Goal: Information Seeking & Learning: Learn about a topic

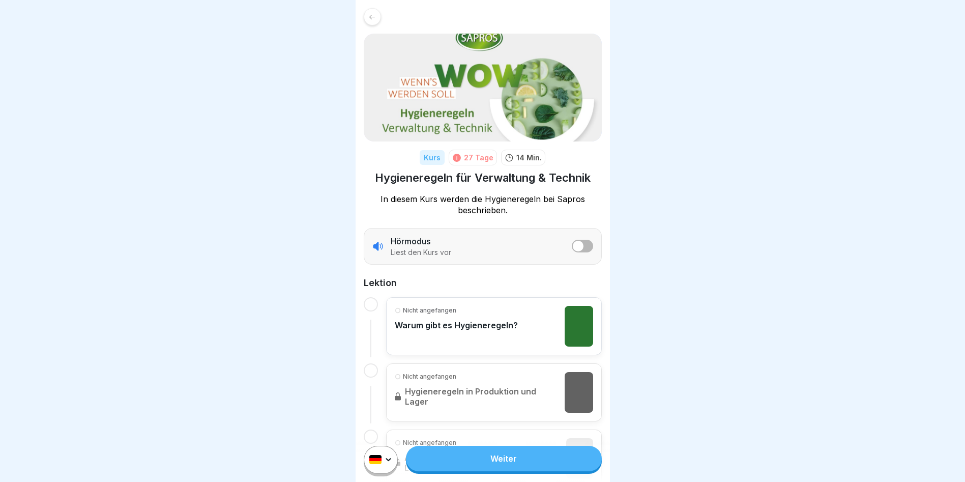
click at [509, 388] on link "Weiter" at bounding box center [503, 458] width 195 height 25
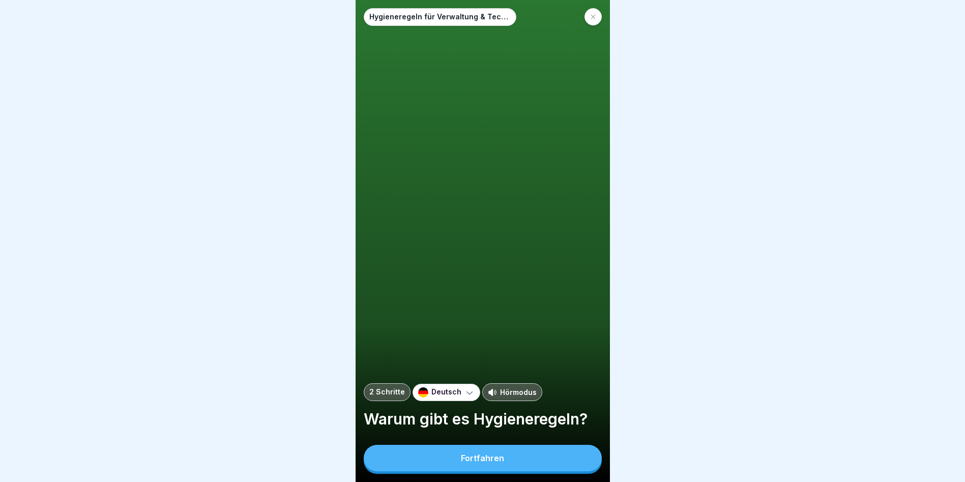
click at [506, 388] on button "Fortfahren" at bounding box center [483, 458] width 238 height 26
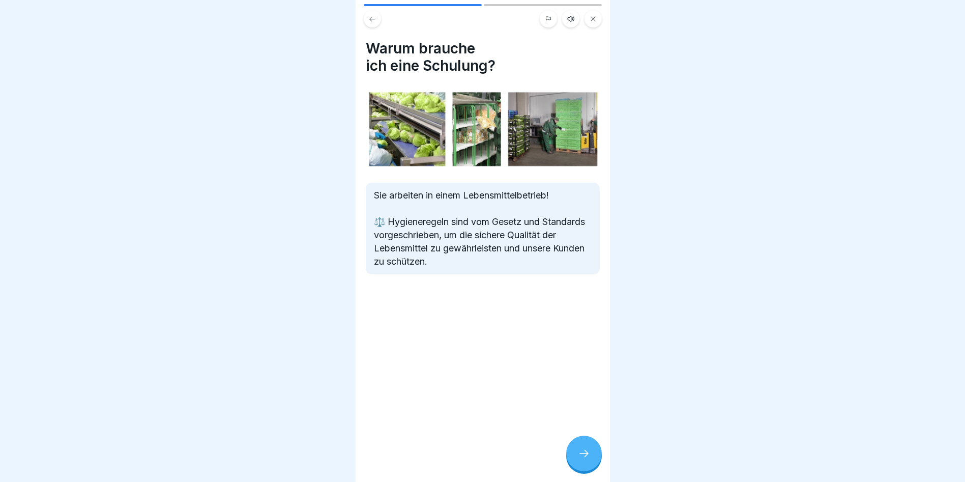
click at [578, 388] on icon at bounding box center [584, 453] width 12 height 12
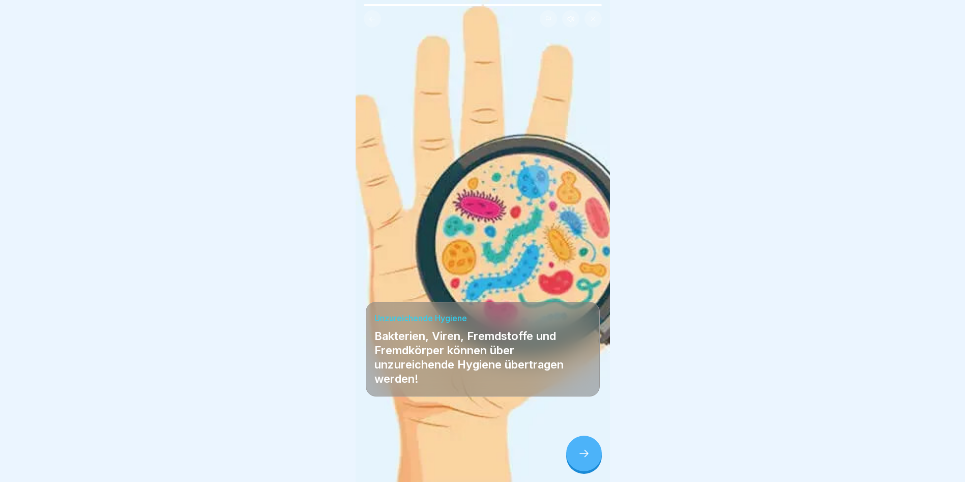
click at [572, 388] on div at bounding box center [584, 453] width 36 height 36
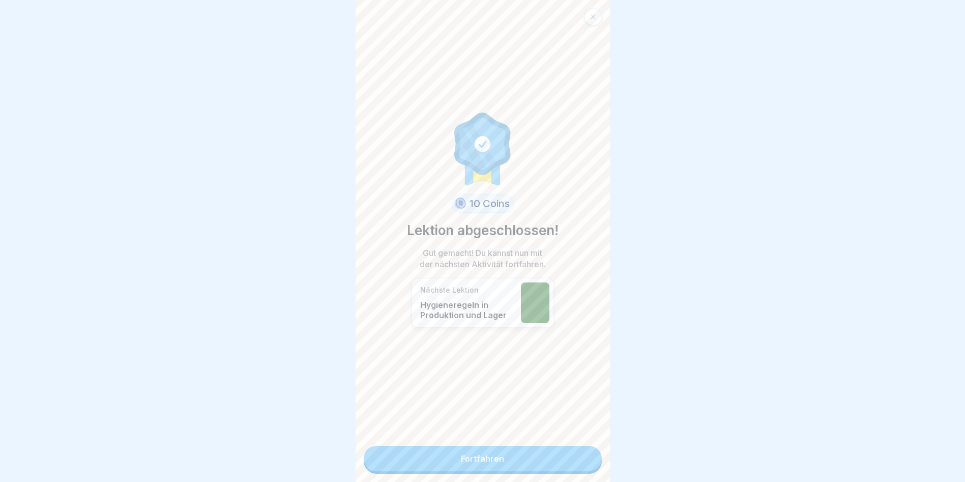
click at [572, 388] on link "Fortfahren" at bounding box center [483, 458] width 238 height 25
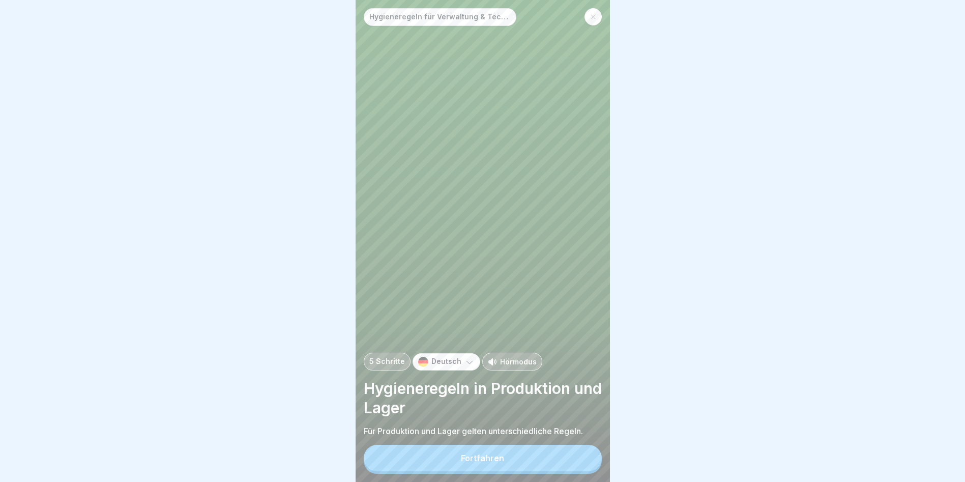
click at [569, 388] on button "Fortfahren" at bounding box center [483, 458] width 238 height 26
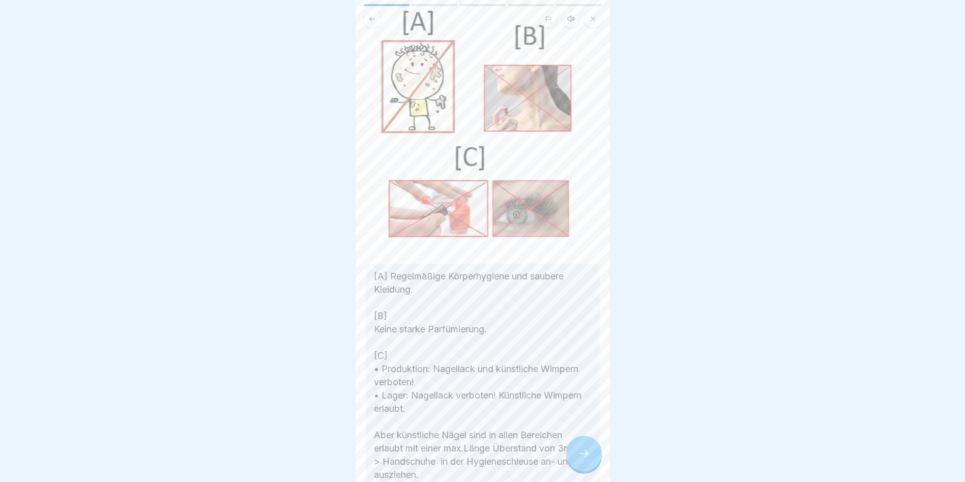
scroll to position [102, 0]
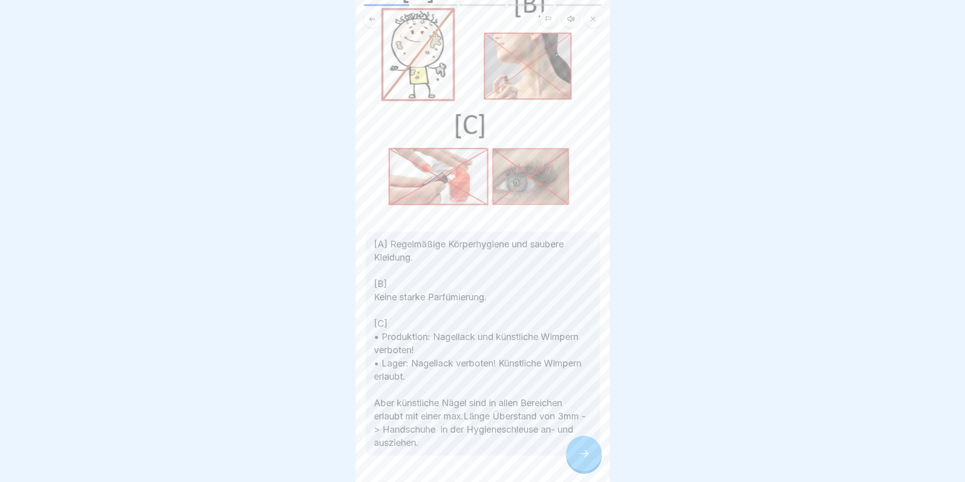
click at [580, 388] on div at bounding box center [584, 453] width 36 height 36
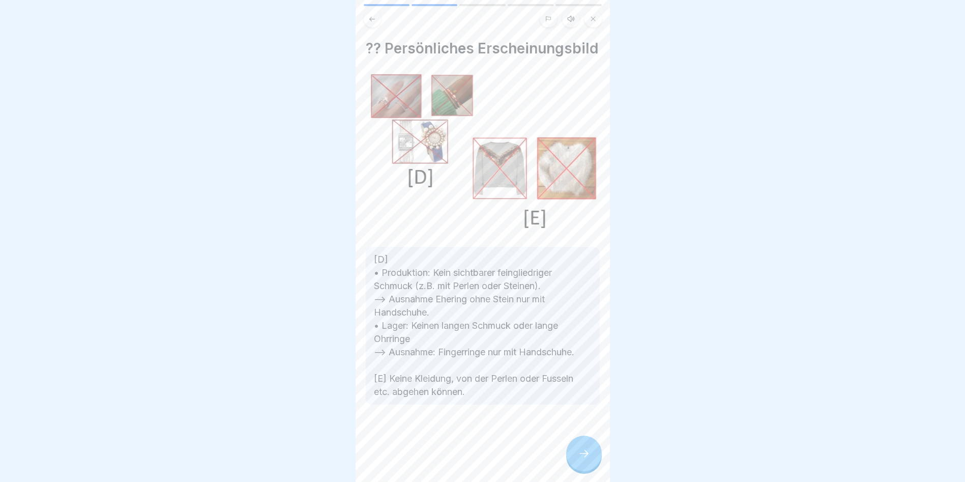
click at [585, 388] on div at bounding box center [584, 453] width 36 height 36
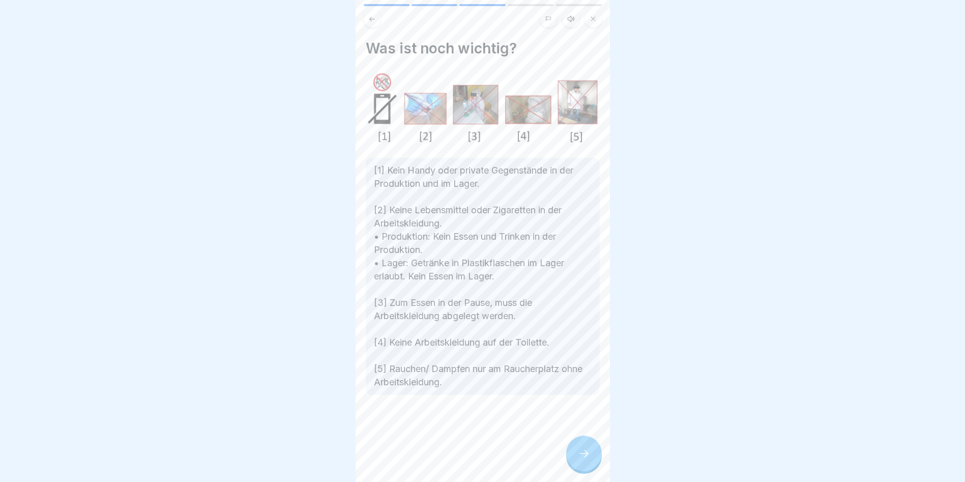
click at [580, 388] on div at bounding box center [584, 453] width 36 height 36
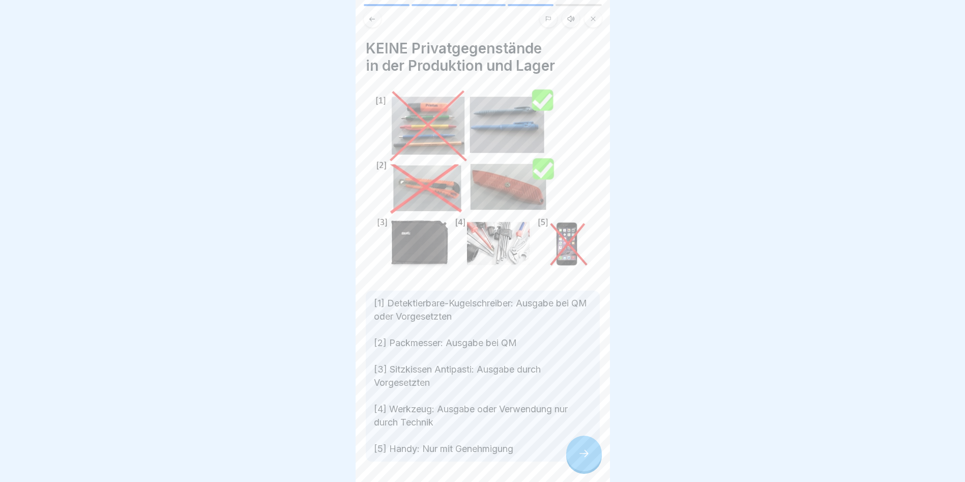
click at [580, 388] on div at bounding box center [584, 453] width 36 height 36
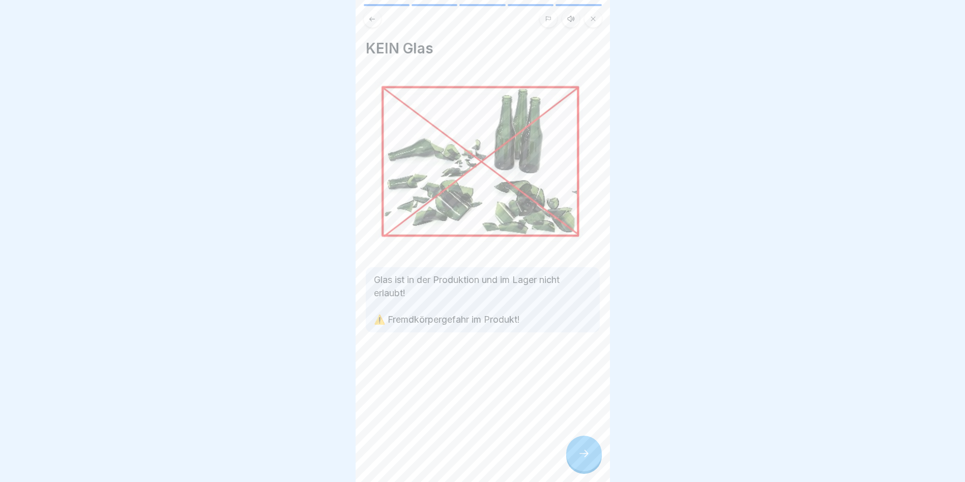
click at [580, 388] on div at bounding box center [584, 453] width 36 height 36
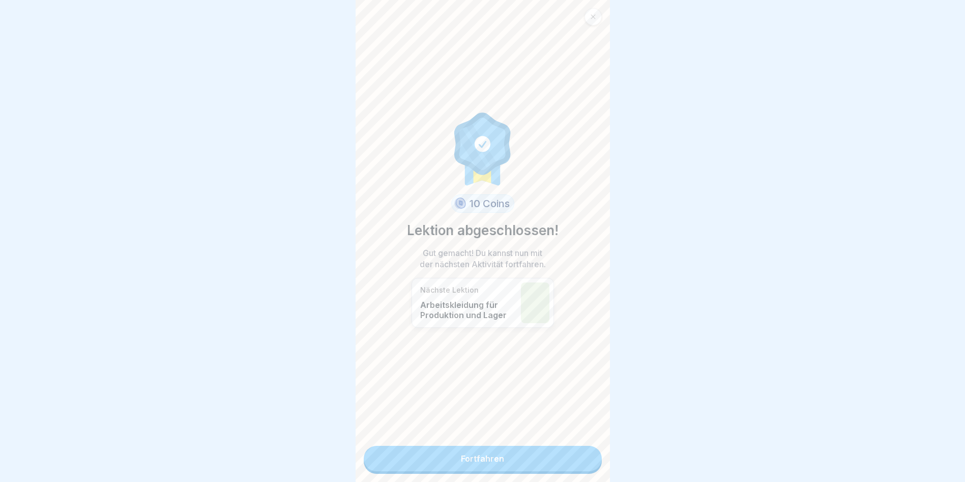
click at [580, 388] on link "Fortfahren" at bounding box center [483, 458] width 238 height 25
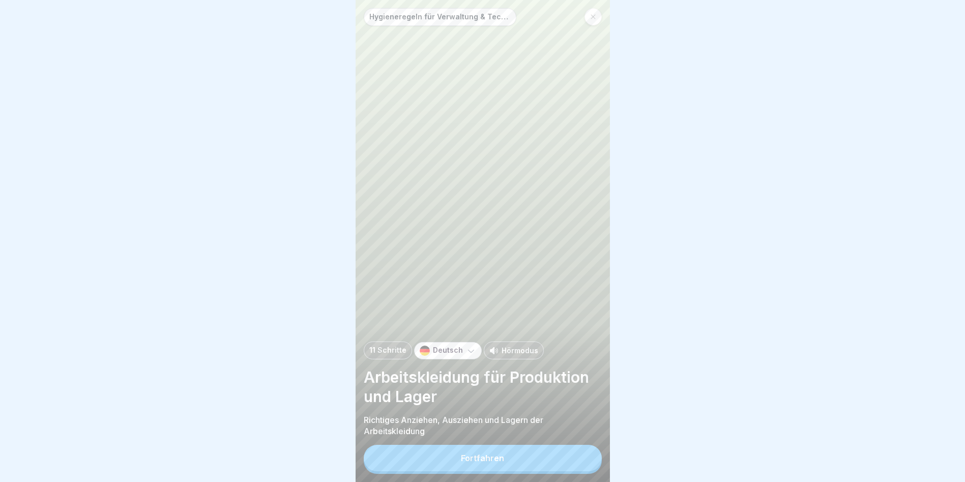
click at [580, 388] on button "Fortfahren" at bounding box center [483, 458] width 238 height 26
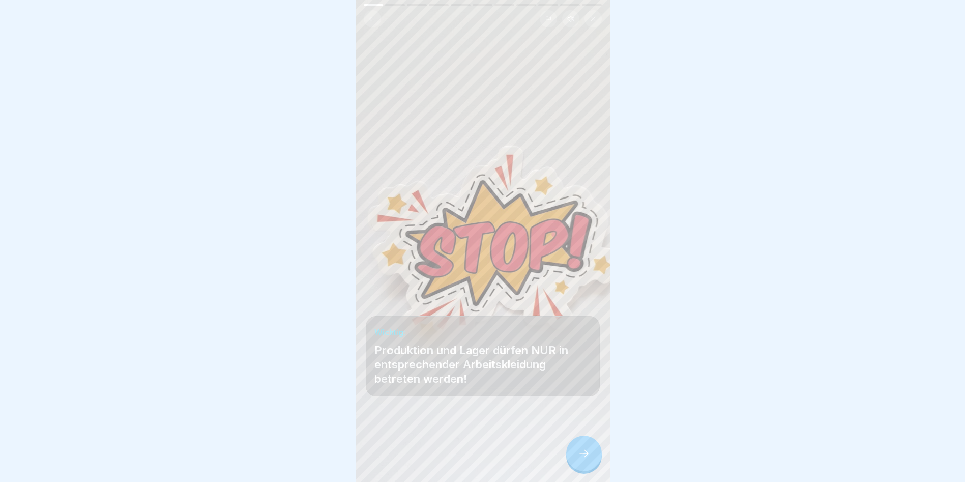
click at [578, 388] on div at bounding box center [584, 453] width 36 height 36
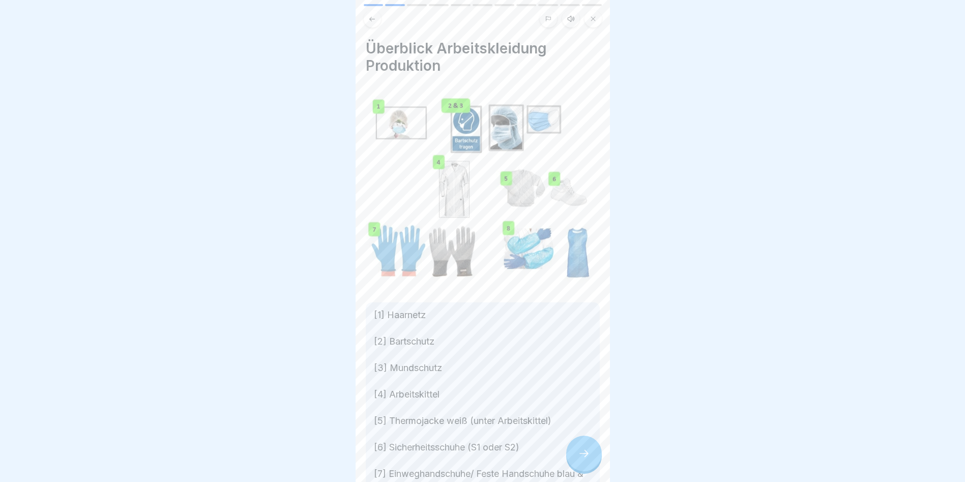
click at [573, 388] on p "[1] Haarnetz [2] Bartschutz [3] Mundschutz [4] Arbeitskittel [5] Thermojacke we…" at bounding box center [483, 414] width 218 height 212
click at [580, 388] on icon at bounding box center [584, 453] width 12 height 12
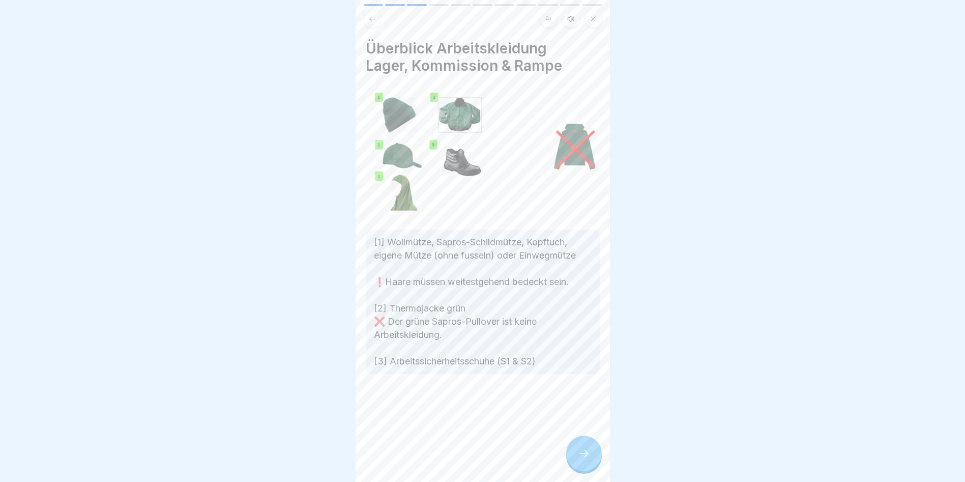
click at [571, 388] on div at bounding box center [584, 453] width 36 height 36
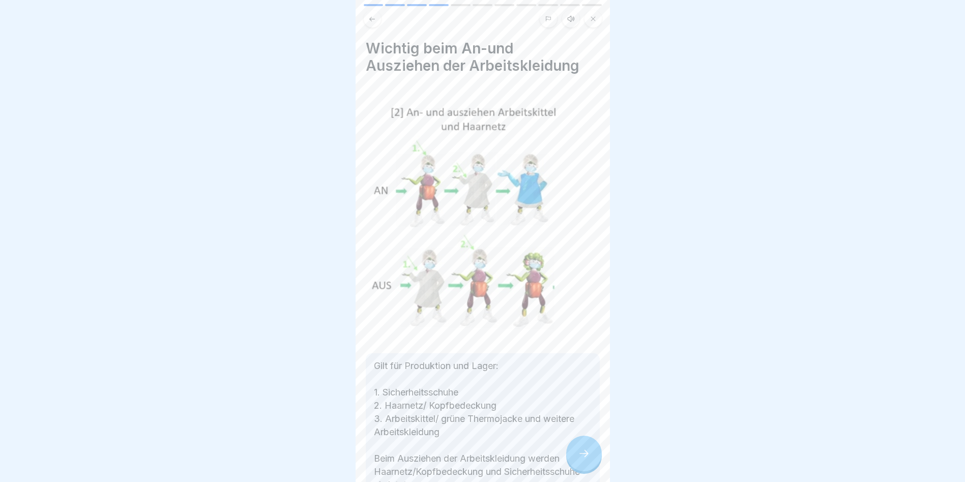
click at [571, 388] on div at bounding box center [584, 453] width 36 height 36
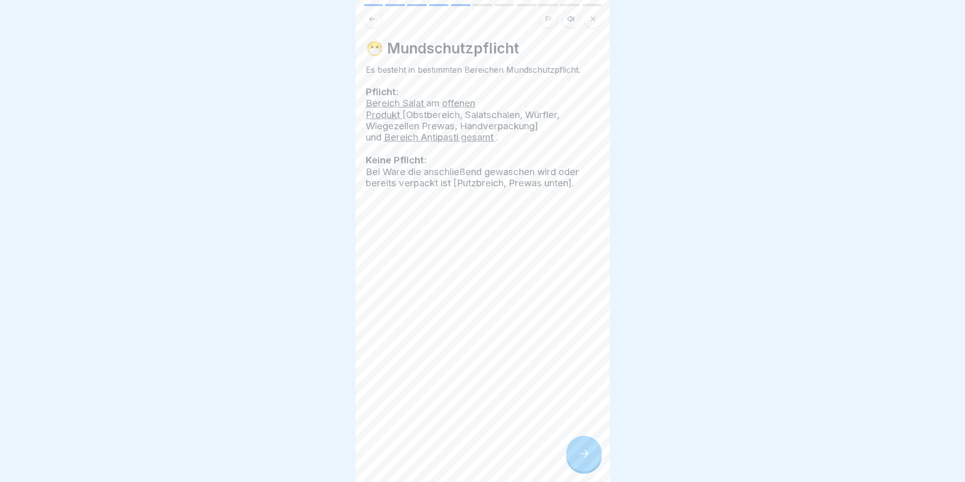
click at [571, 388] on div at bounding box center [584, 453] width 36 height 36
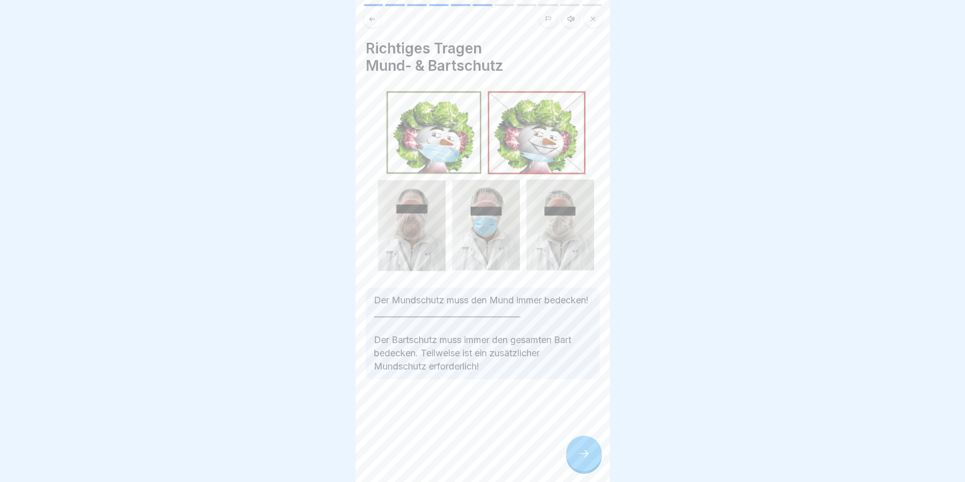
click at [571, 388] on div at bounding box center [584, 453] width 36 height 36
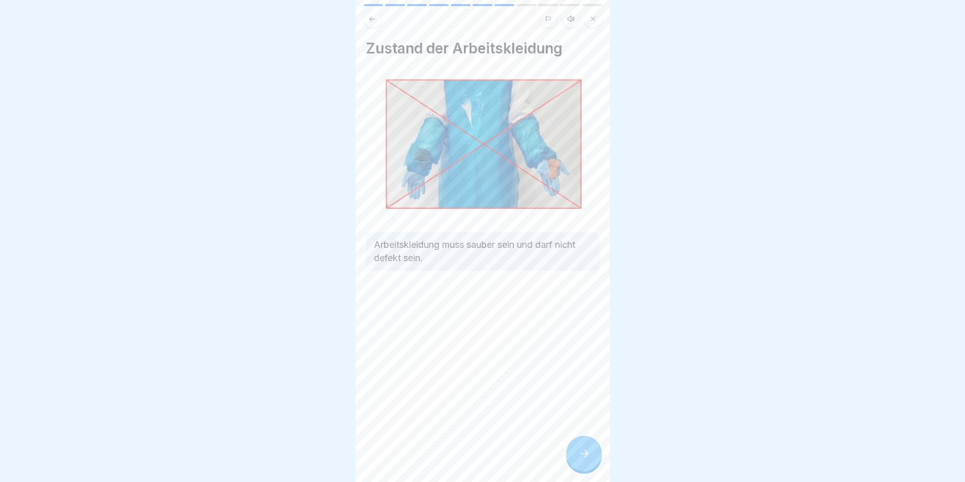
click at [571, 388] on div at bounding box center [584, 453] width 36 height 36
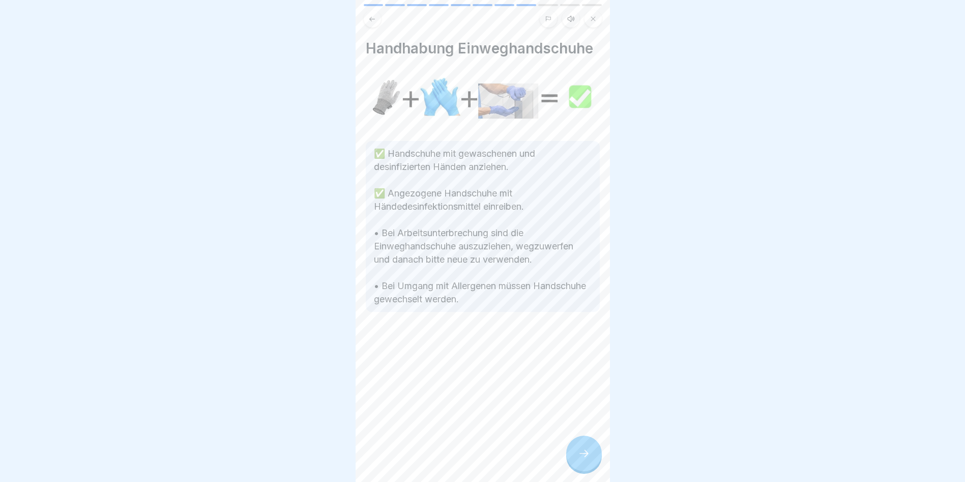
click at [571, 388] on div at bounding box center [584, 453] width 36 height 36
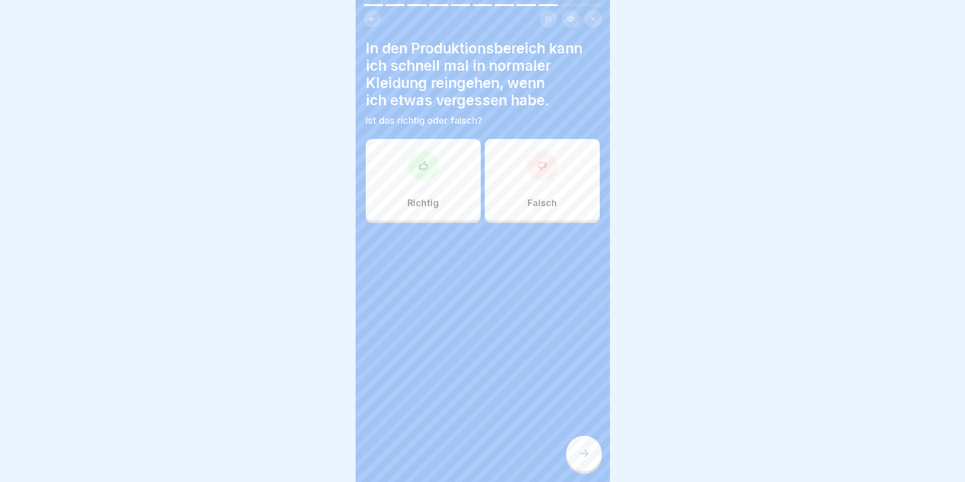
click at [571, 388] on div at bounding box center [584, 453] width 36 height 36
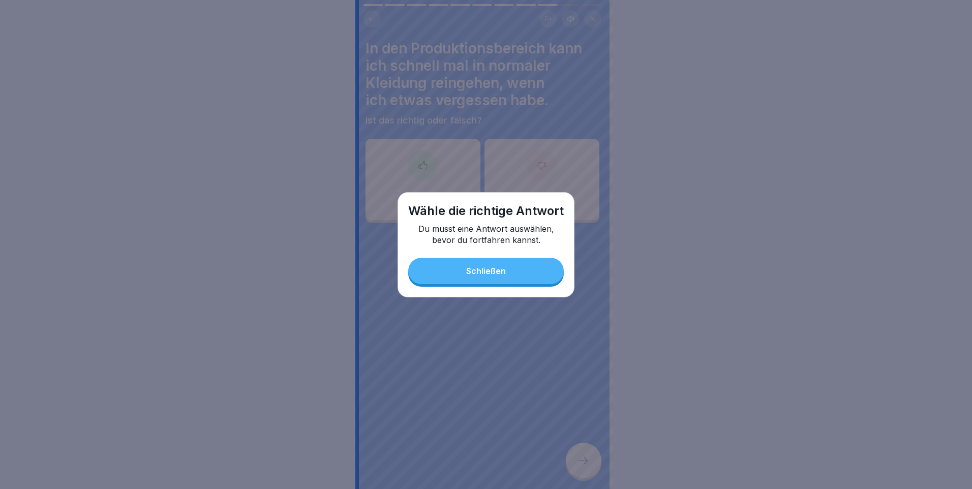
click at [484, 276] on button "Schließen" at bounding box center [486, 271] width 156 height 26
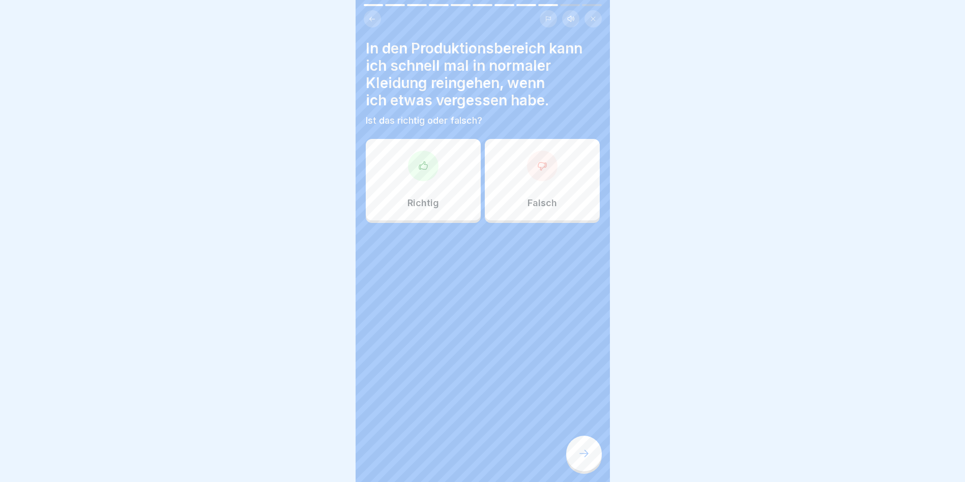
click at [538, 203] on p "Falsch" at bounding box center [541, 202] width 29 height 11
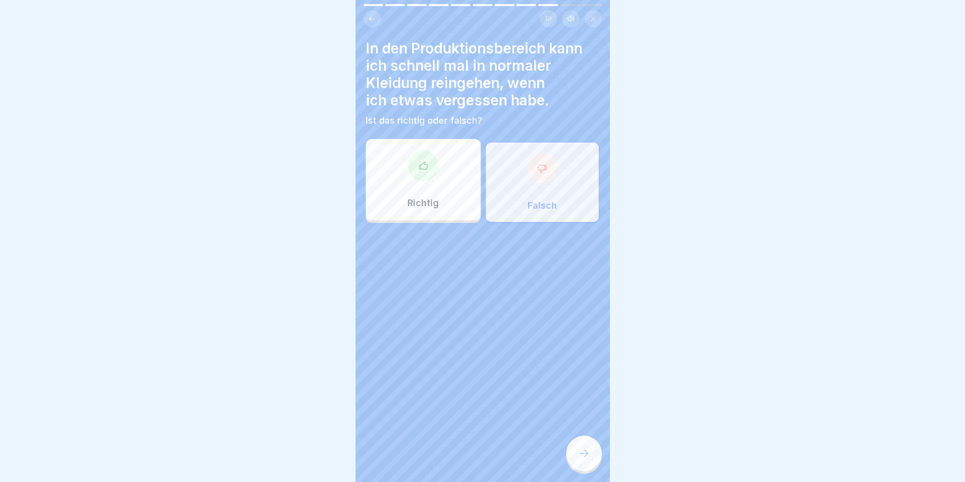
click at [582, 388] on div at bounding box center [584, 453] width 36 height 36
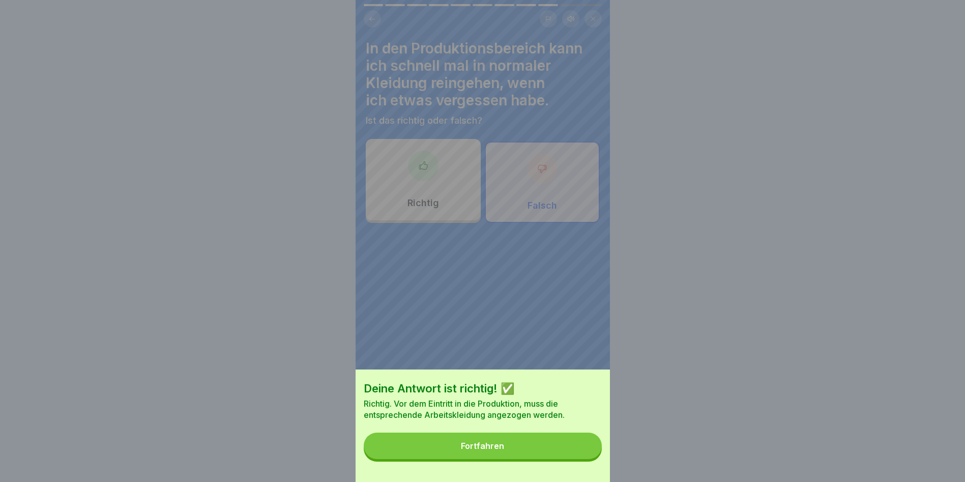
click at [578, 388] on button "Fortfahren" at bounding box center [483, 445] width 238 height 26
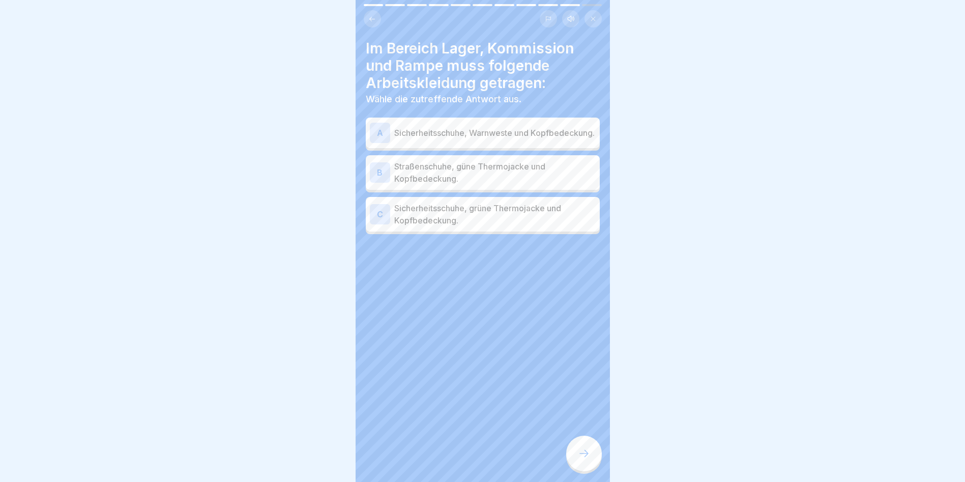
click at [491, 221] on p "Sicherheitsschuhe, grüne Thermojacke und Kopfbedeckung." at bounding box center [494, 214] width 201 height 24
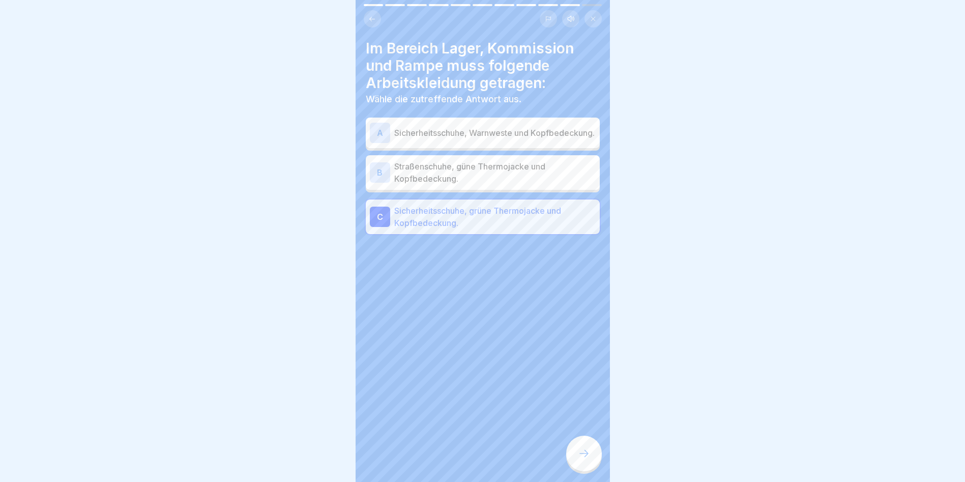
click at [585, 388] on div at bounding box center [584, 453] width 36 height 36
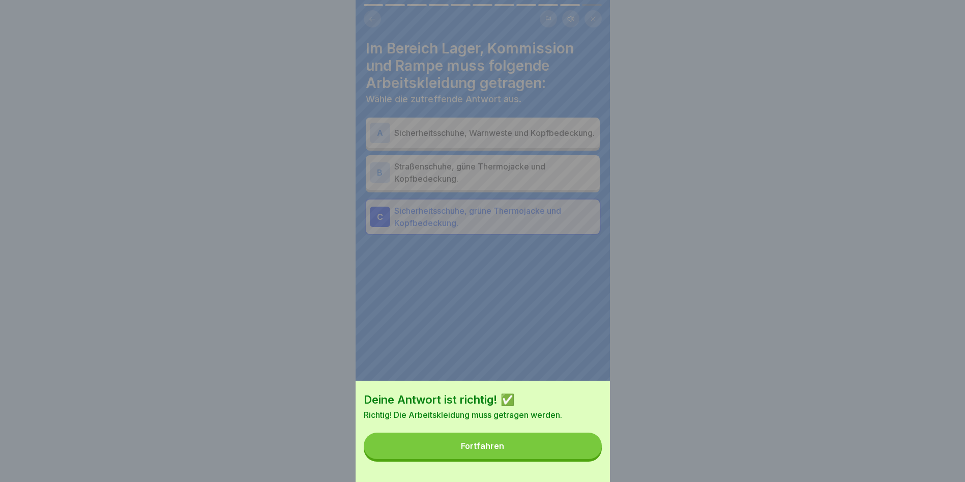
click at [561, 388] on button "Fortfahren" at bounding box center [483, 445] width 238 height 26
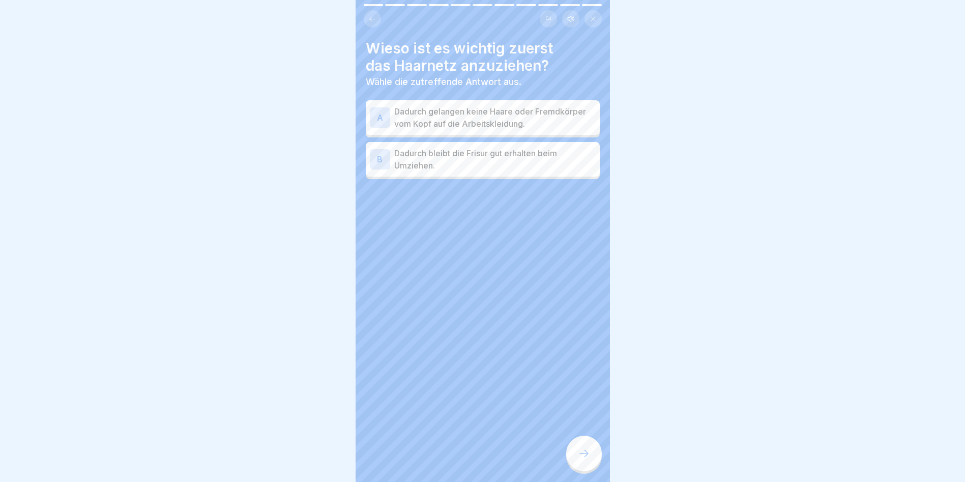
click at [553, 124] on p "Dadurch gelangen keine Haare oder Fremdkörper vom Kopf auf die Arbeitskleidung." at bounding box center [494, 117] width 201 height 24
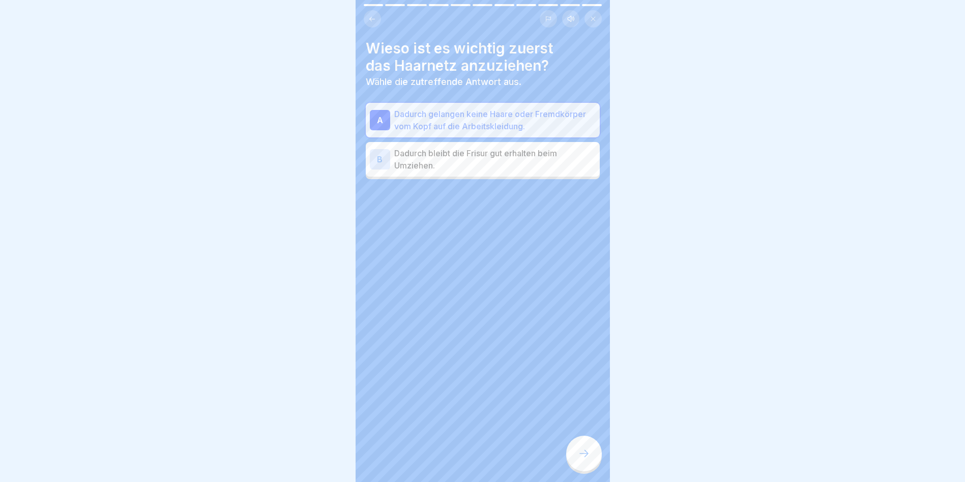
click at [585, 388] on div at bounding box center [584, 453] width 36 height 36
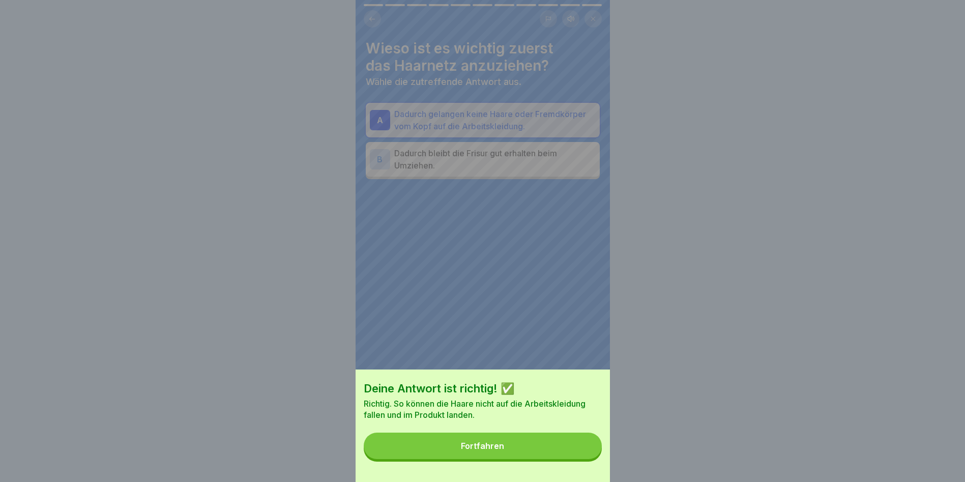
click at [571, 388] on button "Fortfahren" at bounding box center [483, 445] width 238 height 26
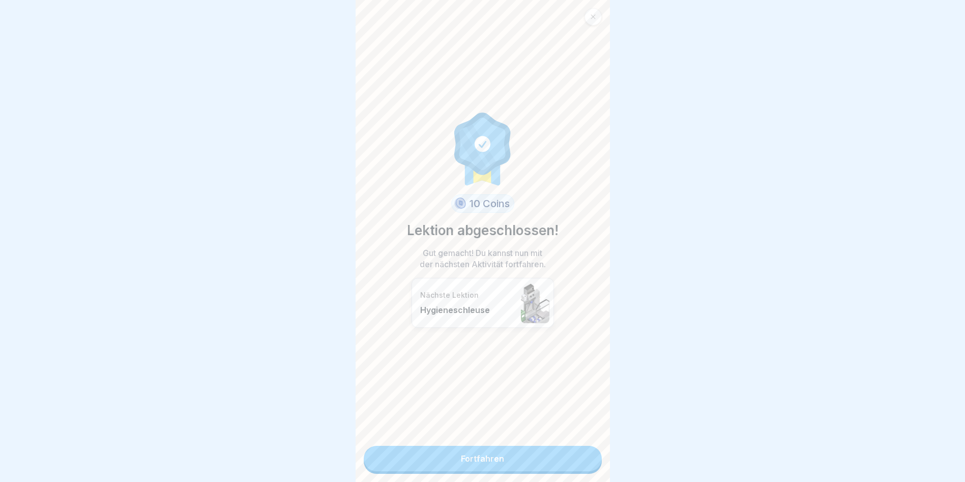
click at [570, 388] on link "Fortfahren" at bounding box center [483, 458] width 238 height 25
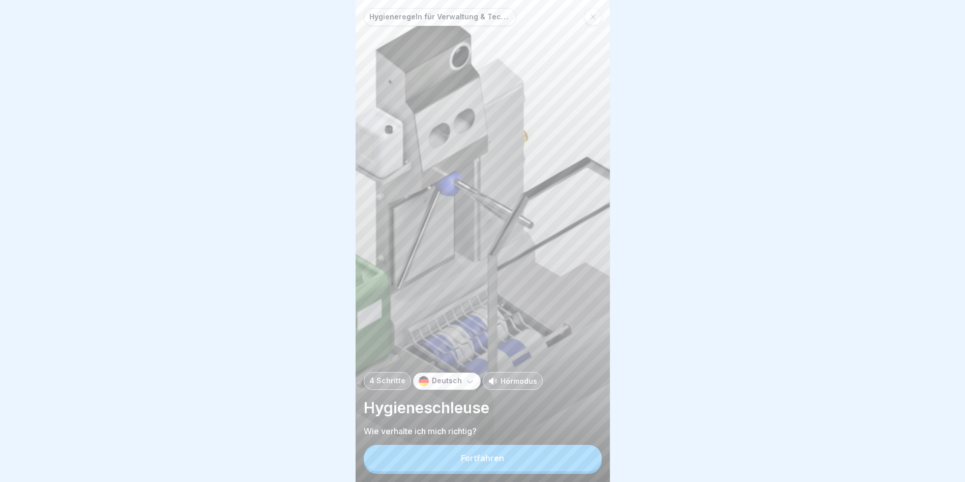
click at [570, 388] on button "Fortfahren" at bounding box center [483, 458] width 238 height 26
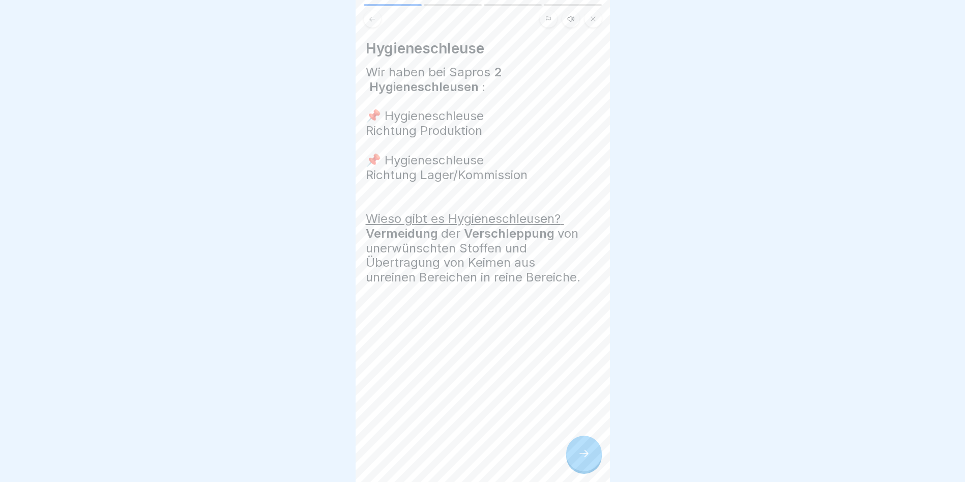
click at [570, 388] on div at bounding box center [584, 453] width 36 height 36
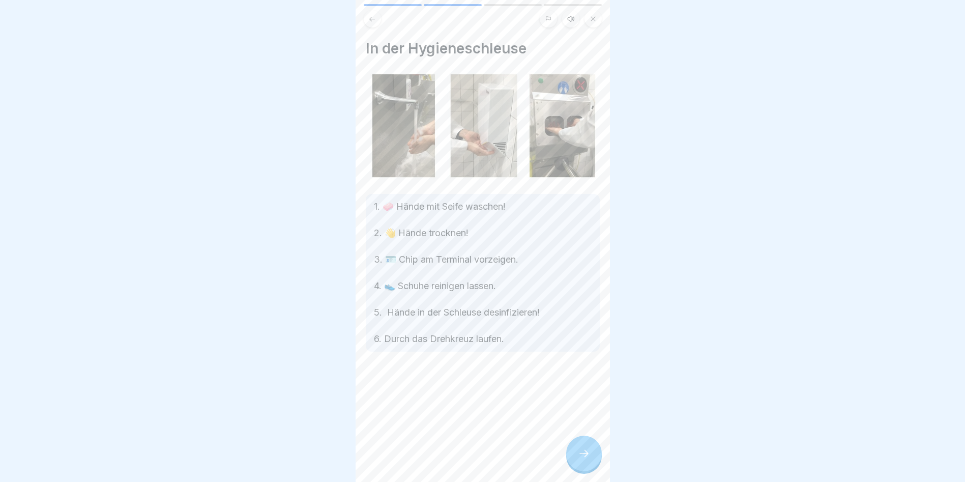
click at [570, 388] on div at bounding box center [584, 453] width 36 height 36
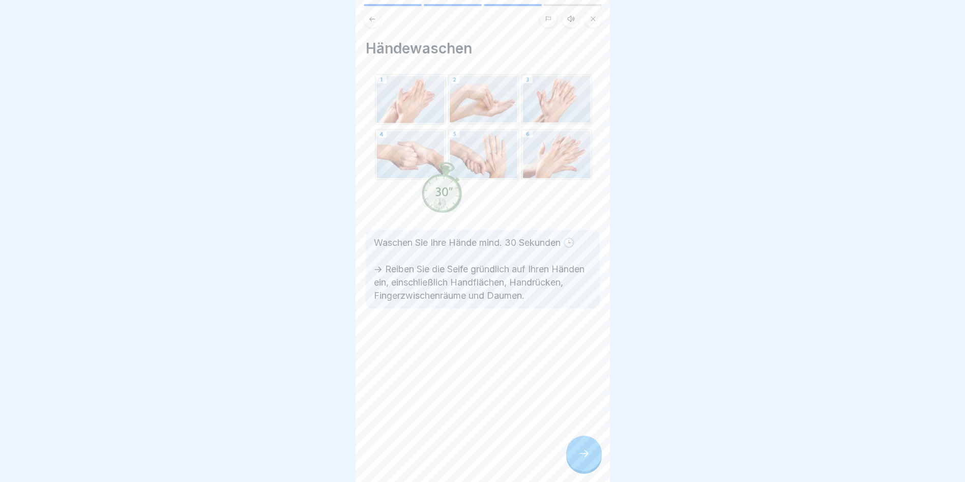
click at [570, 388] on div at bounding box center [584, 453] width 36 height 36
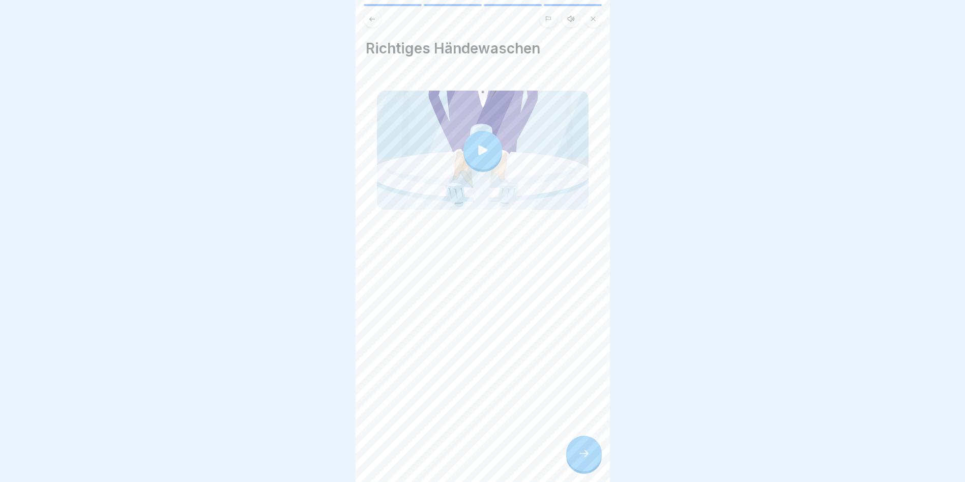
click at [570, 388] on div at bounding box center [584, 453] width 36 height 36
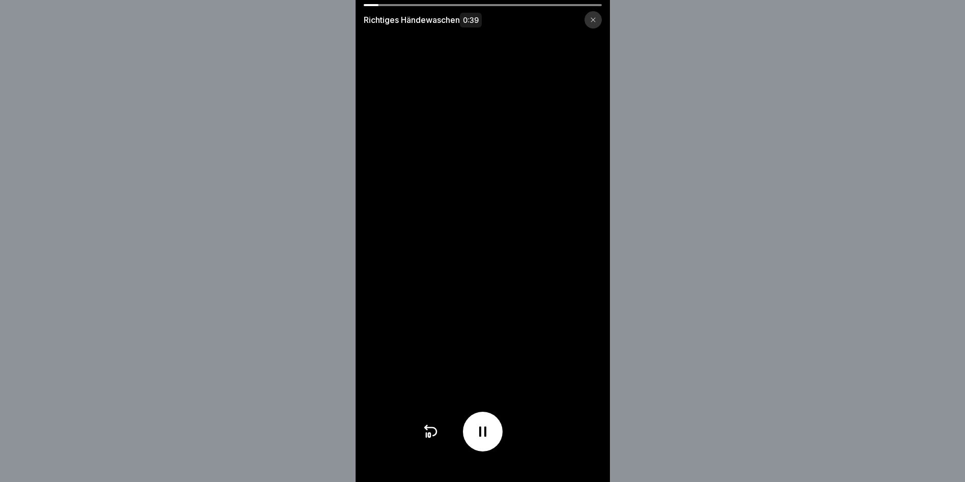
click at [595, 16] on div at bounding box center [592, 19] width 17 height 17
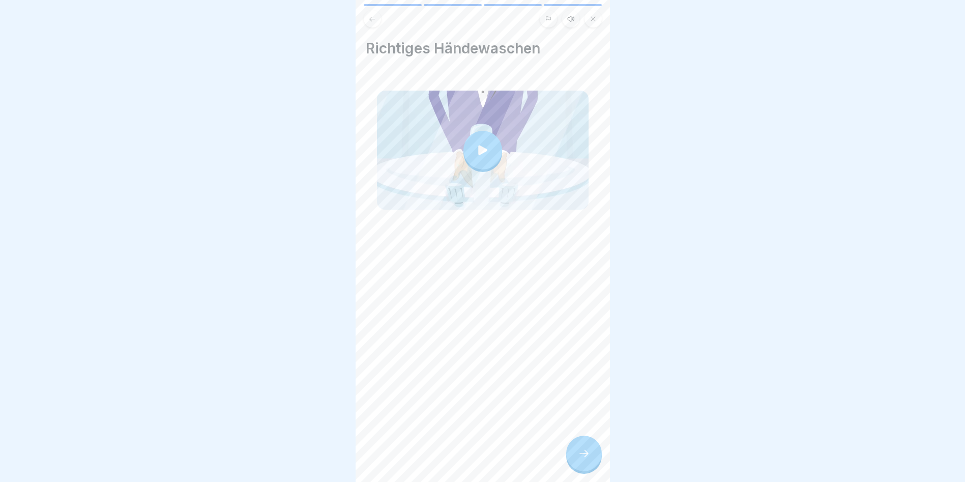
click at [573, 388] on div at bounding box center [584, 453] width 36 height 36
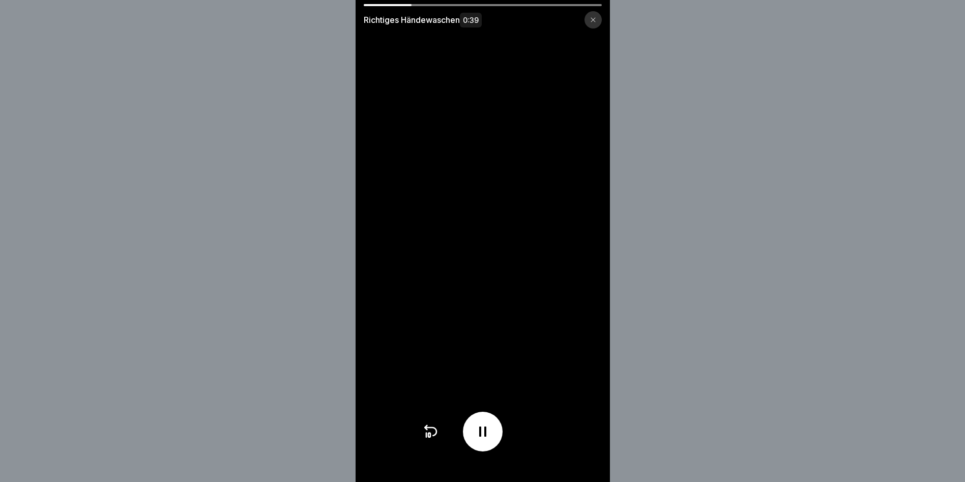
drag, startPoint x: 421, startPoint y: 4, endPoint x: 508, endPoint y: 5, distance: 87.0
click at [508, 5] on div "Richtiges Händewaschen 0:39" at bounding box center [483, 241] width 254 height 482
click at [511, 5] on div at bounding box center [483, 5] width 238 height 2
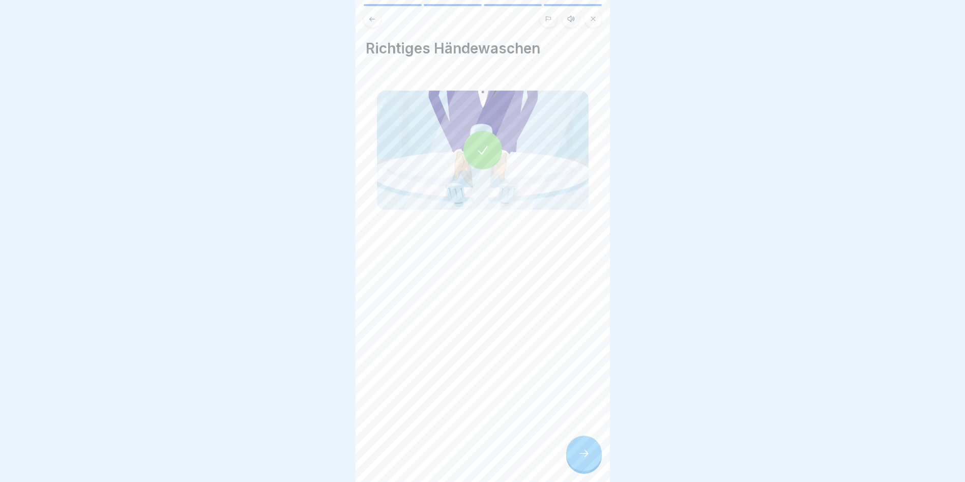
click at [587, 388] on icon at bounding box center [584, 453] width 12 height 12
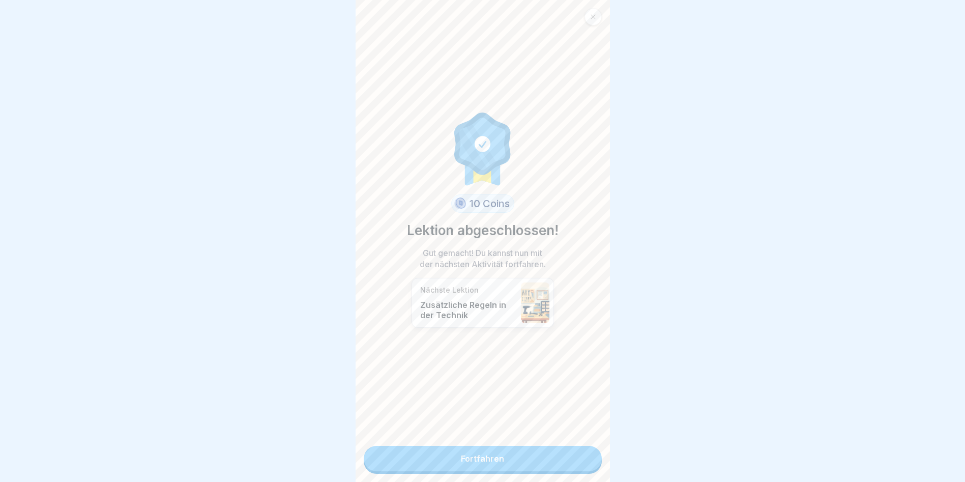
click at [563, 388] on link "Fortfahren" at bounding box center [483, 458] width 238 height 25
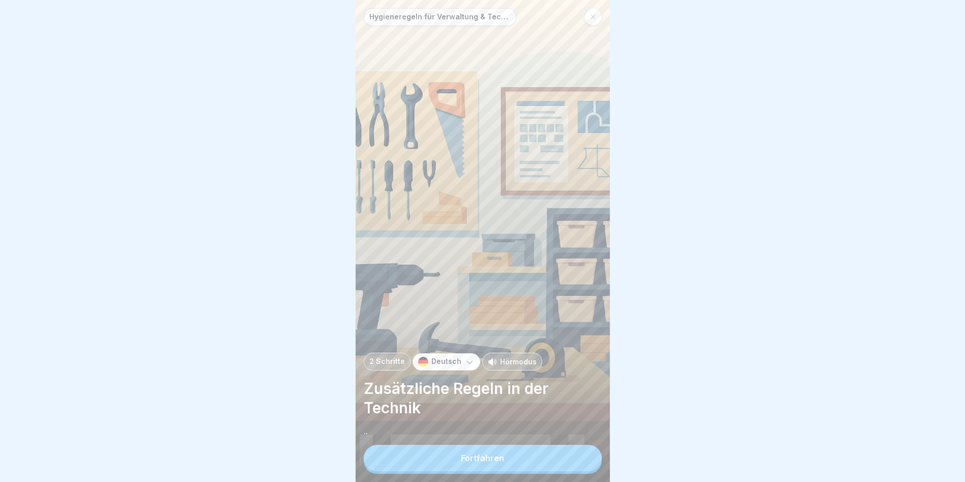
click at [556, 388] on button "Fortfahren" at bounding box center [483, 458] width 238 height 26
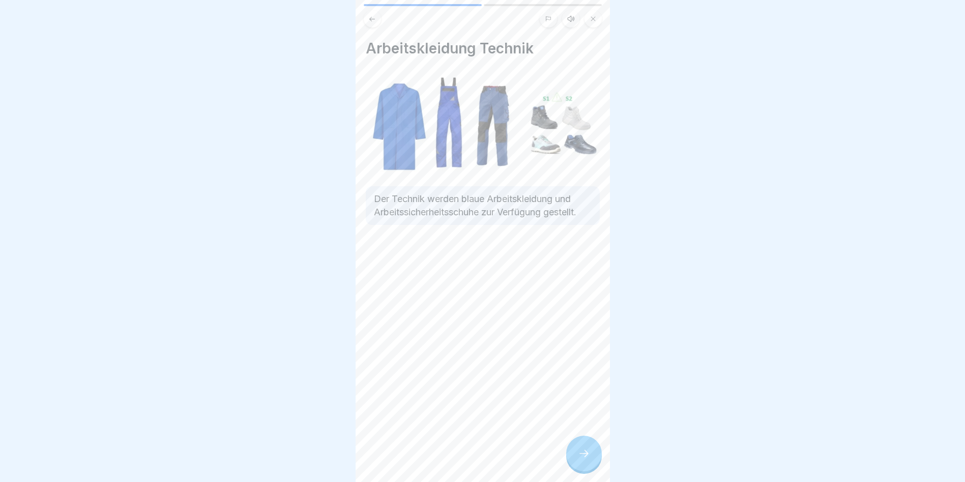
click at [591, 388] on div at bounding box center [584, 453] width 36 height 36
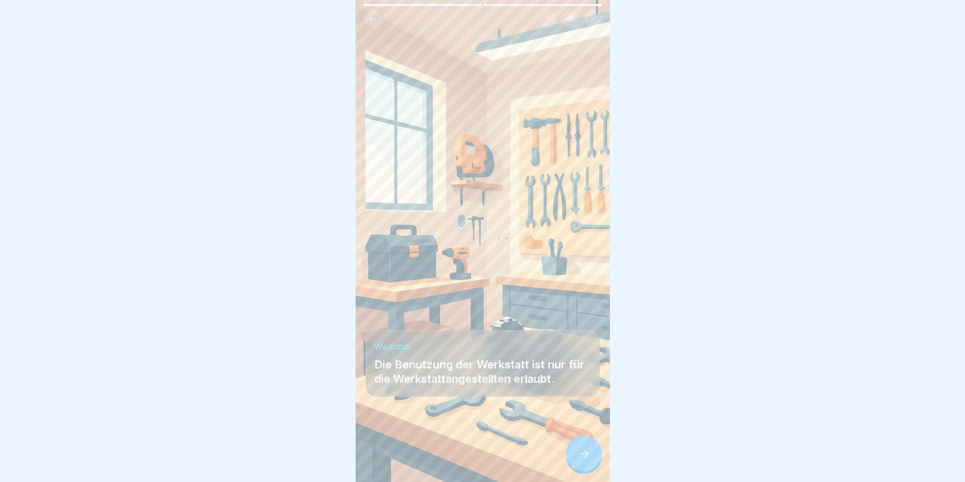
click at [593, 388] on div at bounding box center [584, 453] width 36 height 36
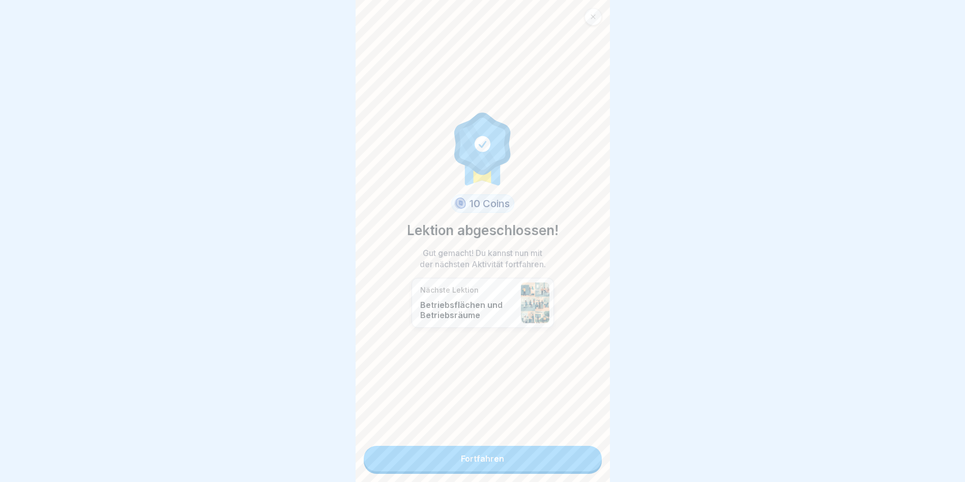
click at [590, 388] on link "Fortfahren" at bounding box center [483, 458] width 238 height 25
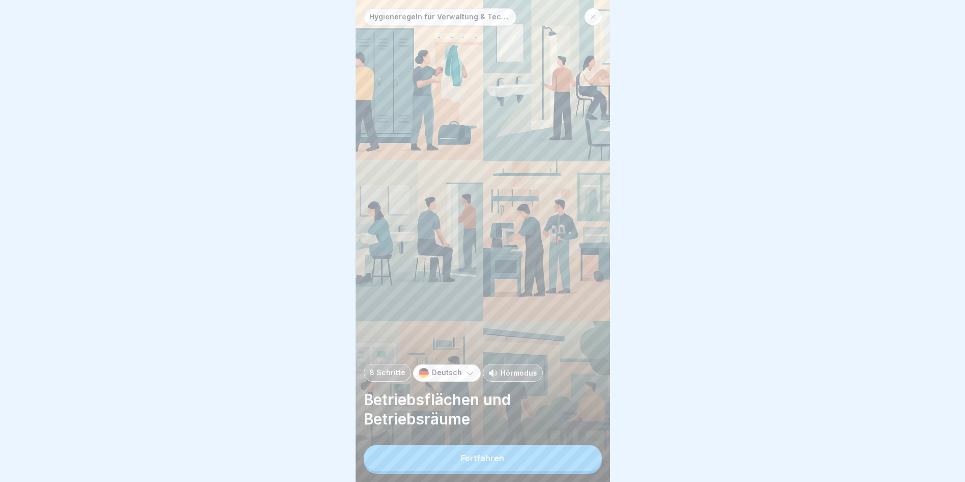
click at [590, 388] on button "Fortfahren" at bounding box center [483, 458] width 238 height 26
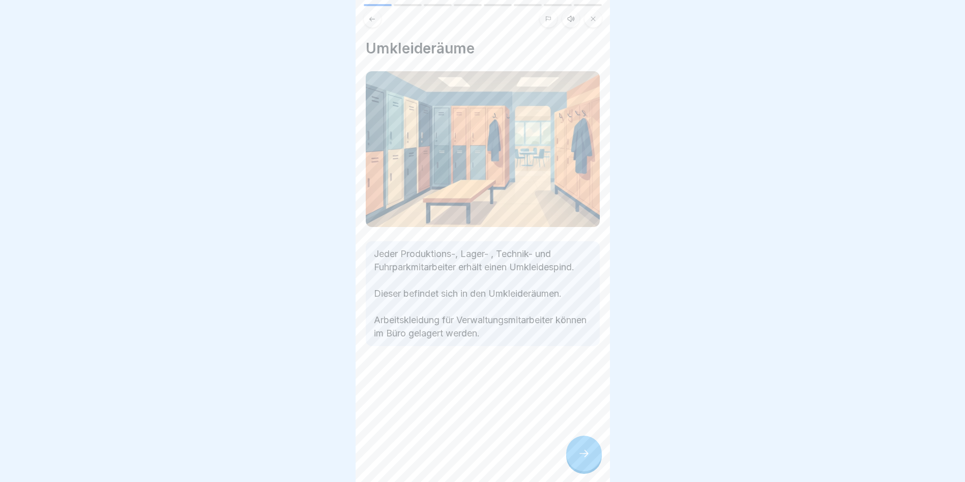
click at [590, 388] on div at bounding box center [584, 453] width 36 height 36
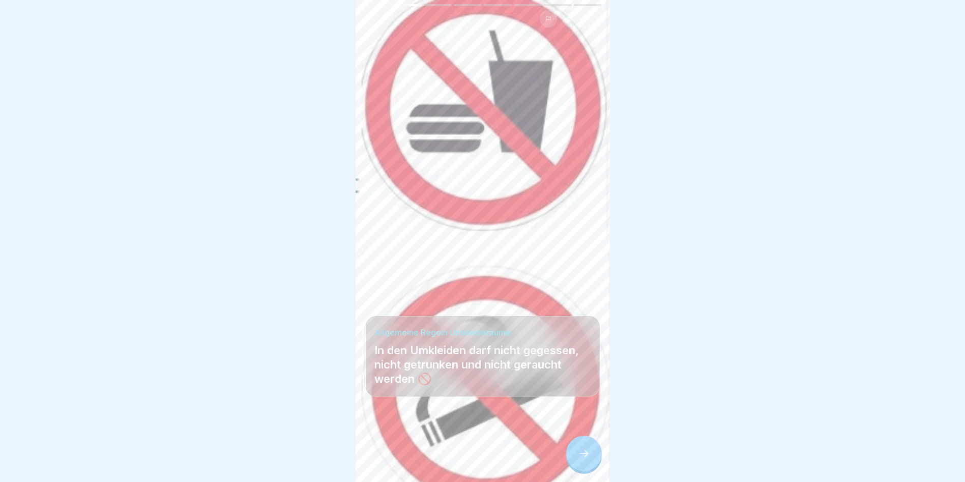
click at [589, 388] on div "Hygieneregeln für Verwaltung & Technik 8 Schritte Deutsch Hörmodus Betriebsfläc…" at bounding box center [483, 241] width 254 height 482
click at [583, 388] on div at bounding box center [584, 453] width 36 height 36
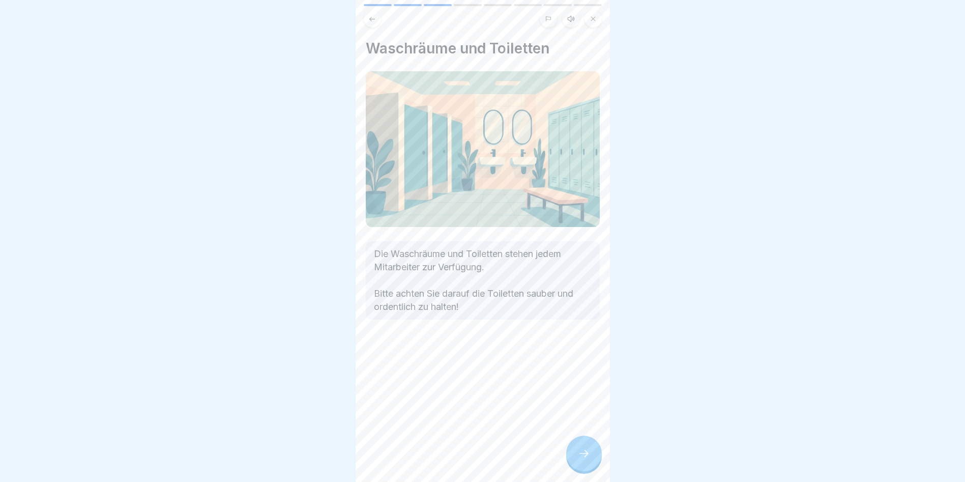
click at [583, 388] on div at bounding box center [584, 453] width 36 height 36
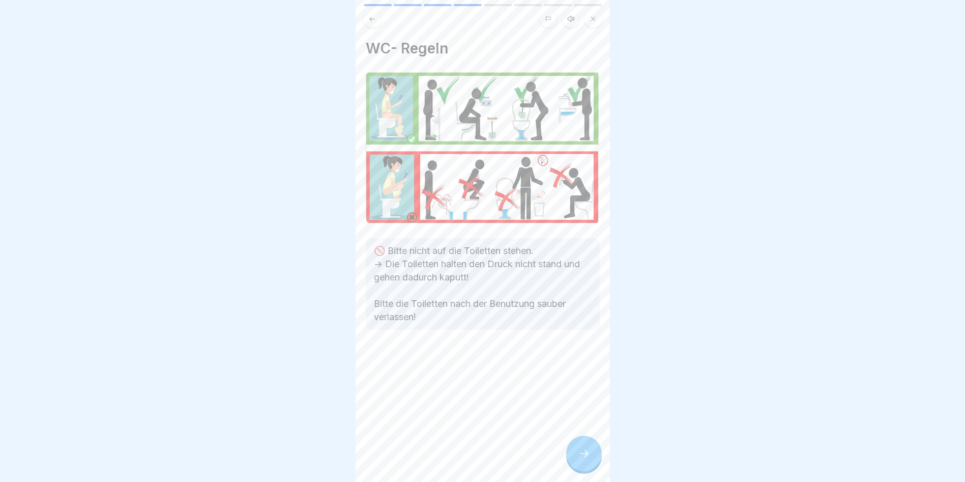
click at [583, 388] on div at bounding box center [584, 453] width 36 height 36
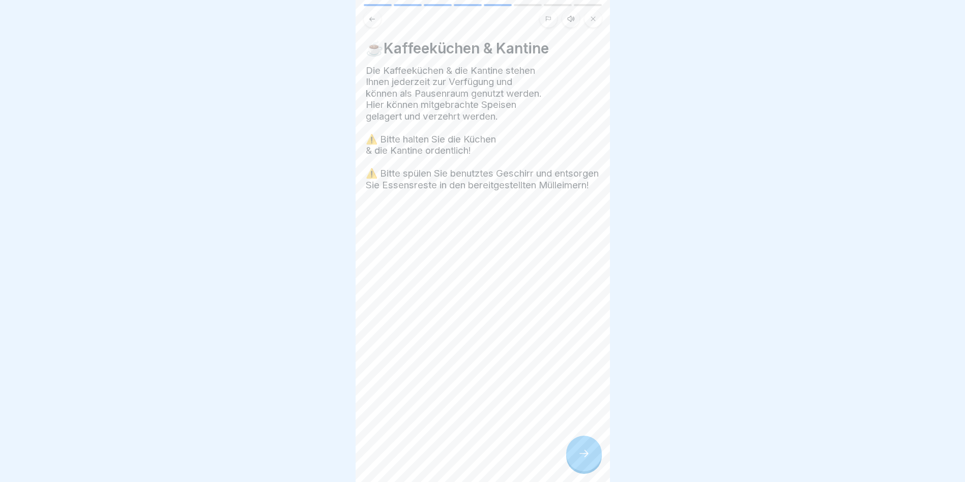
click at [583, 388] on div at bounding box center [584, 453] width 36 height 36
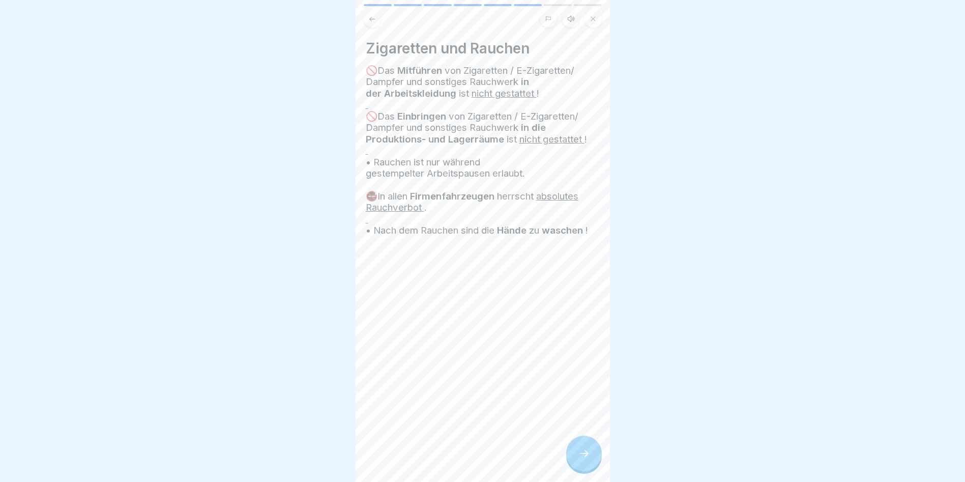
click at [583, 388] on div at bounding box center [584, 453] width 36 height 36
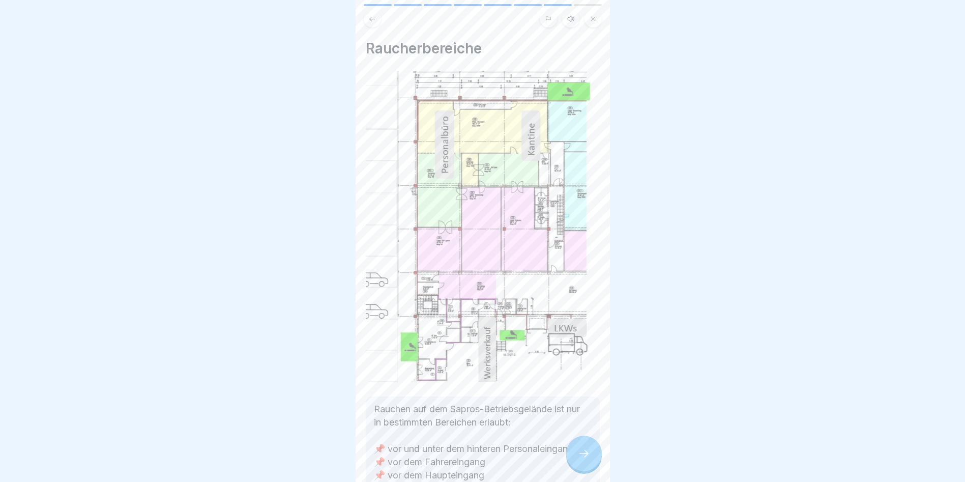
click at [583, 388] on div at bounding box center [584, 453] width 36 height 36
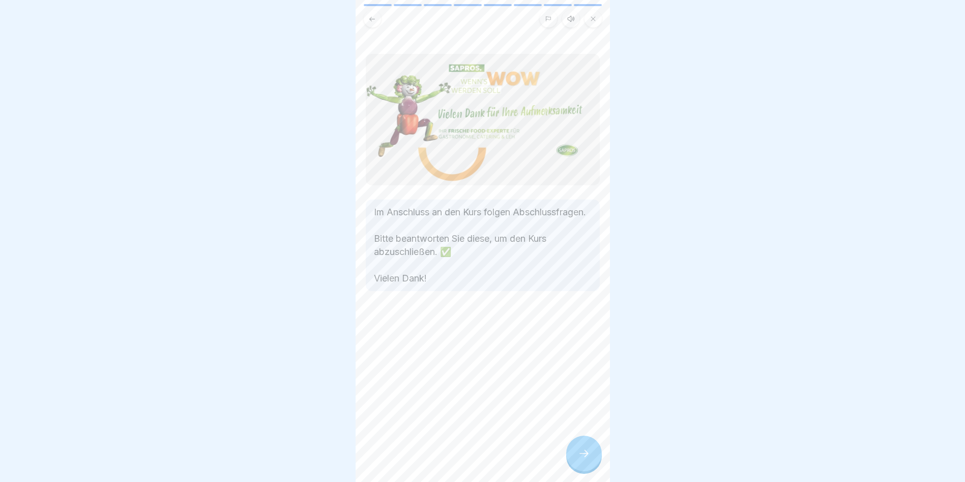
click at [583, 388] on div at bounding box center [584, 453] width 36 height 36
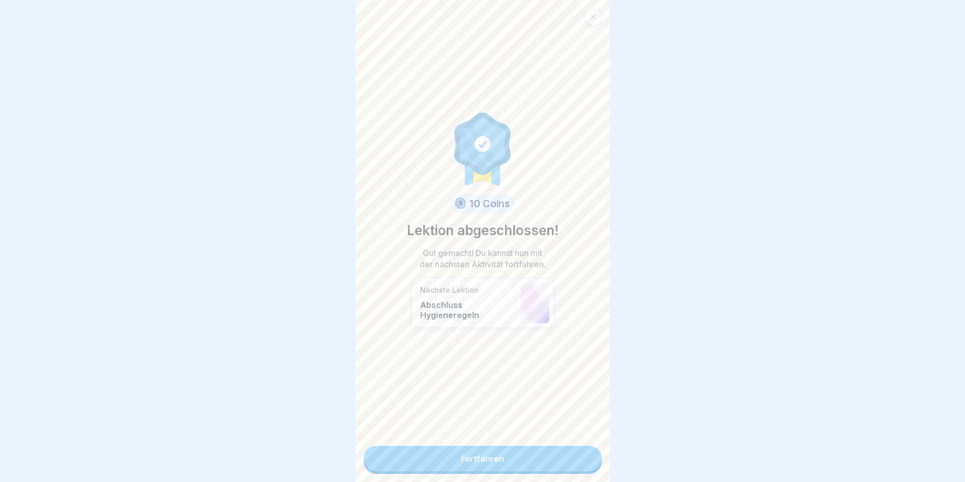
click at [583, 388] on link "Fortfahren" at bounding box center [483, 458] width 238 height 25
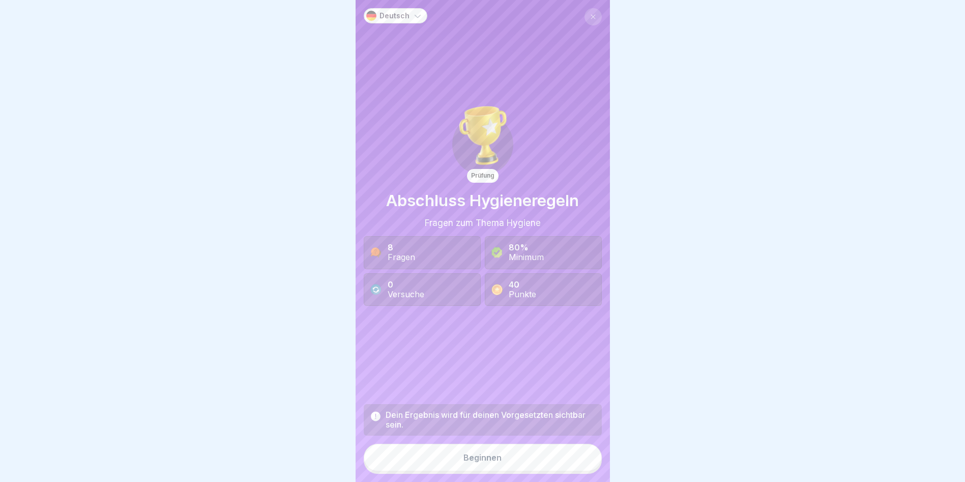
click at [544, 388] on button "Beginnen" at bounding box center [483, 456] width 238 height 27
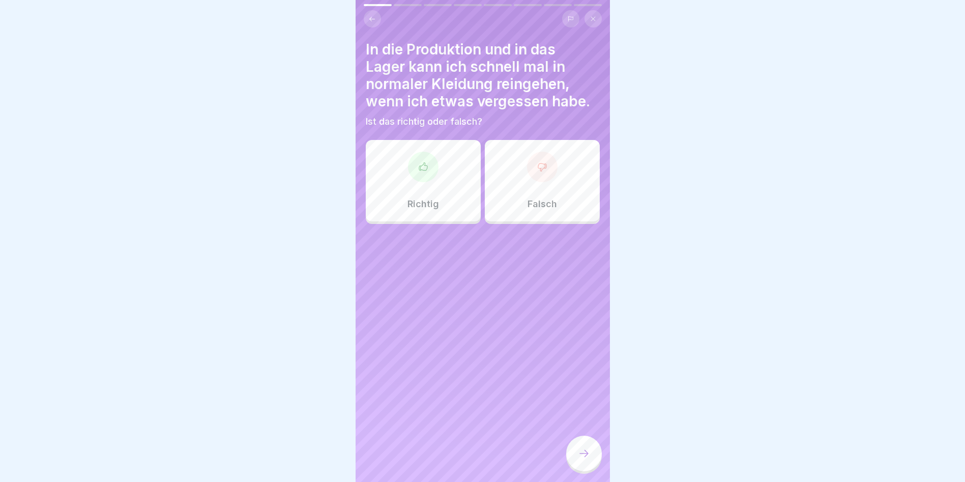
click at [535, 179] on div at bounding box center [542, 167] width 31 height 31
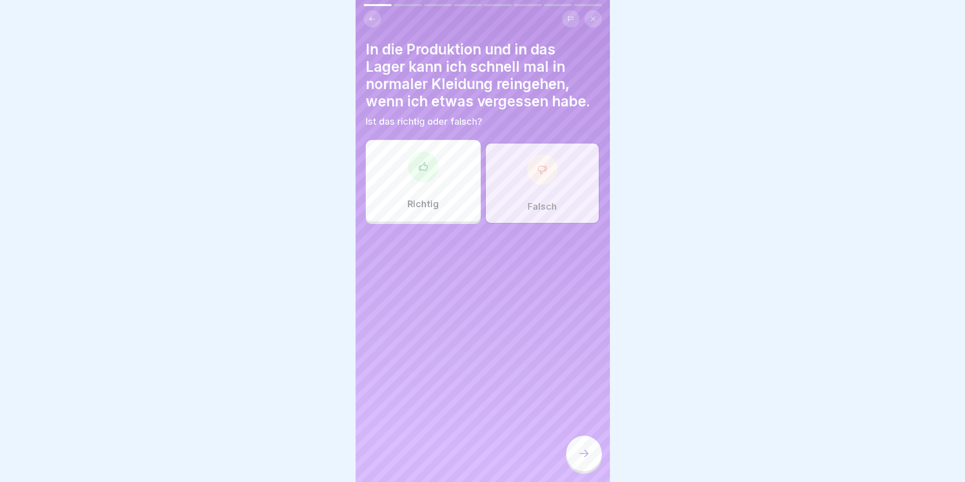
click at [584, 388] on icon at bounding box center [584, 453] width 12 height 12
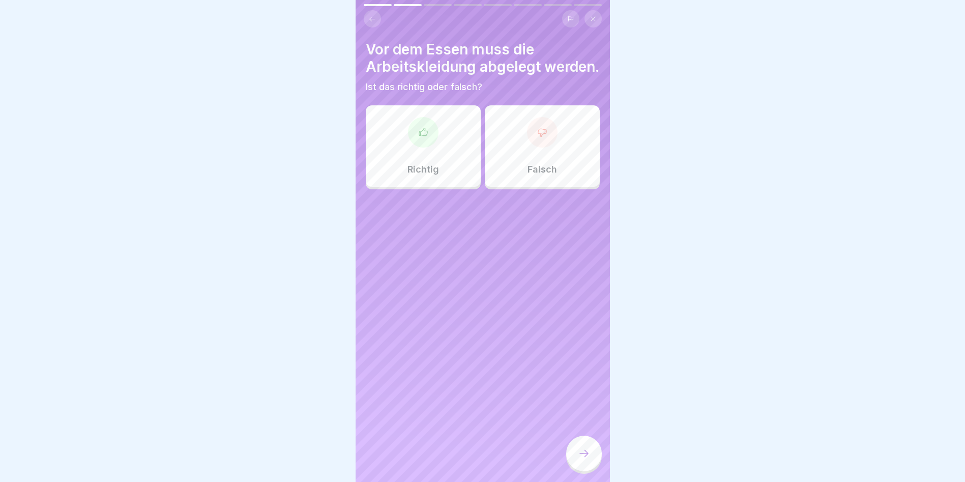
click at [436, 185] on div "Richtig" at bounding box center [423, 145] width 115 height 81
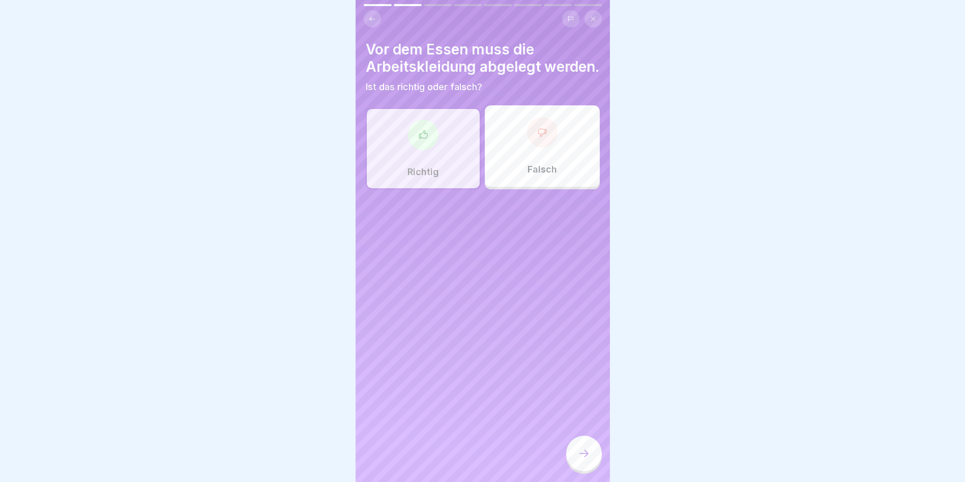
click at [575, 388] on div at bounding box center [584, 453] width 36 height 36
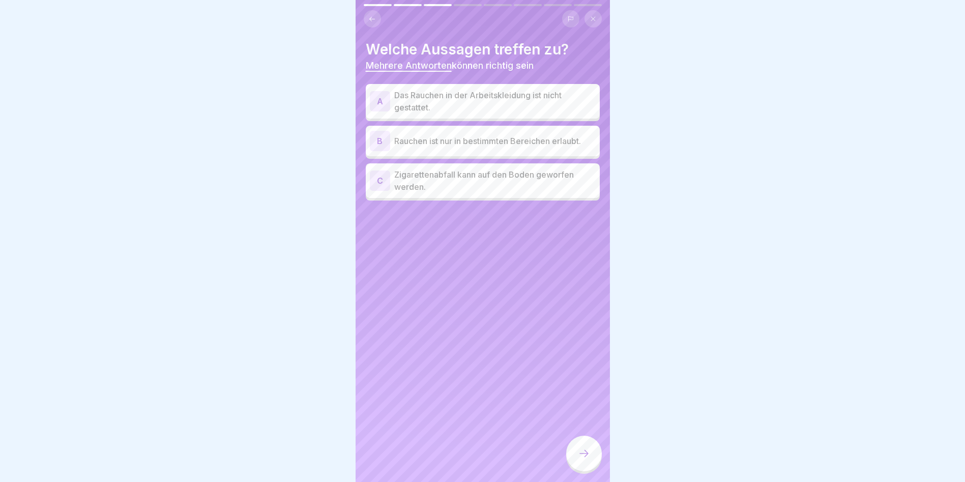
click at [505, 112] on p "Das Rauchen in der Arbeitskleidung ist nicht gestattet." at bounding box center [494, 101] width 201 height 24
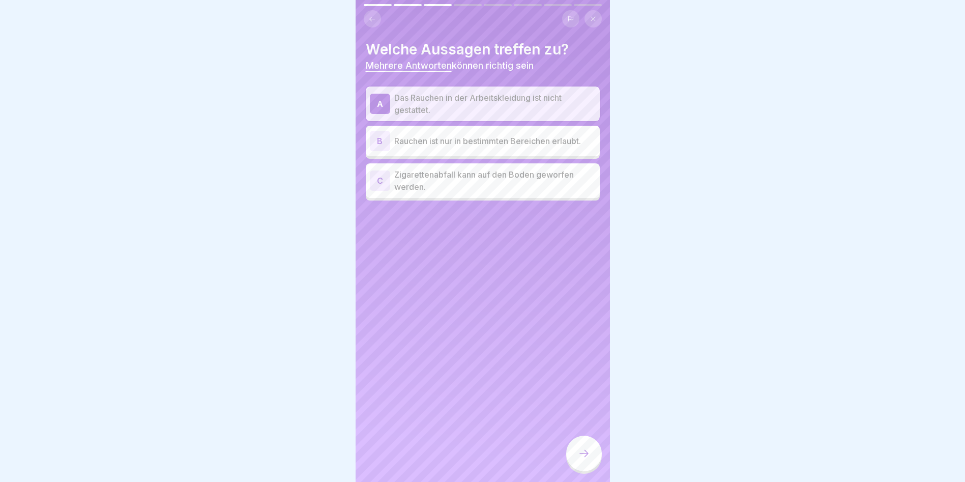
click at [545, 153] on div "B Rauchen ist nur in bestimmten Bereichen erlaubt." at bounding box center [483, 141] width 234 height 31
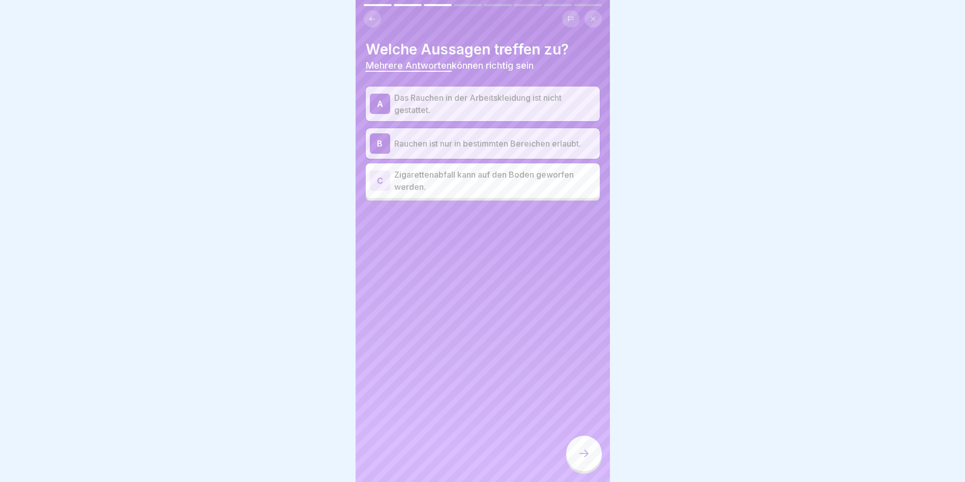
click at [583, 388] on div at bounding box center [584, 453] width 36 height 36
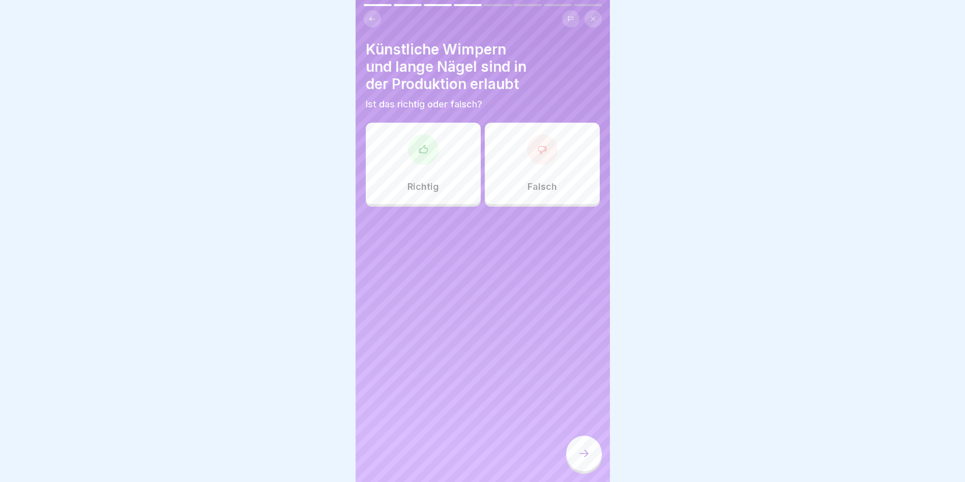
click at [496, 161] on div "Falsch" at bounding box center [542, 163] width 115 height 81
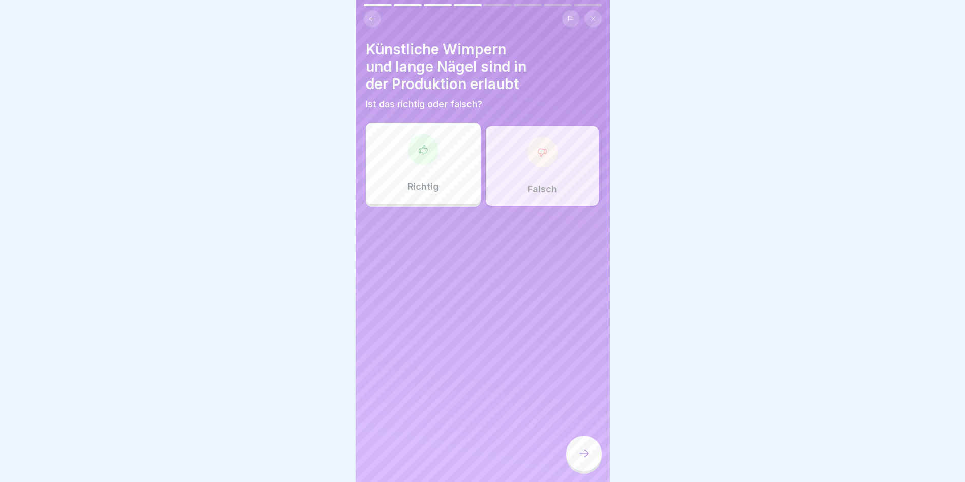
click at [578, 388] on icon at bounding box center [584, 453] width 12 height 12
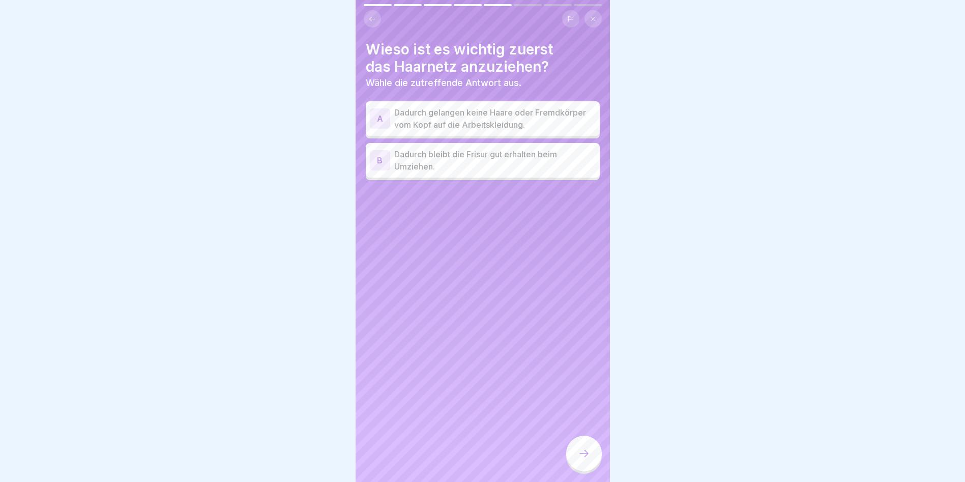
click at [511, 125] on p "Dadurch gelangen keine Haare oder Fremdkörper vom Kopf auf die Arbeitskleidung." at bounding box center [494, 118] width 201 height 24
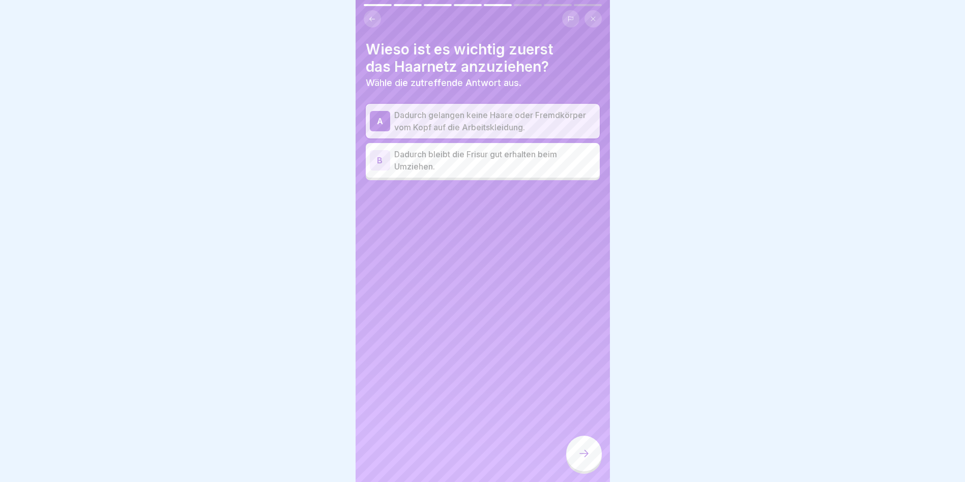
click at [580, 388] on icon at bounding box center [584, 453] width 12 height 12
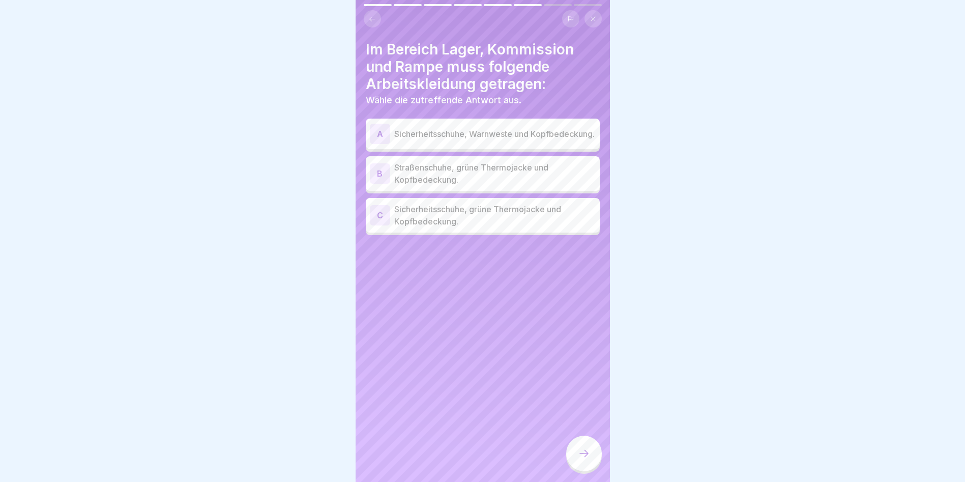
click at [515, 222] on p "Sicherheitsschuhe, grüne Thermojacke und Kopfbedeckung." at bounding box center [494, 215] width 201 height 24
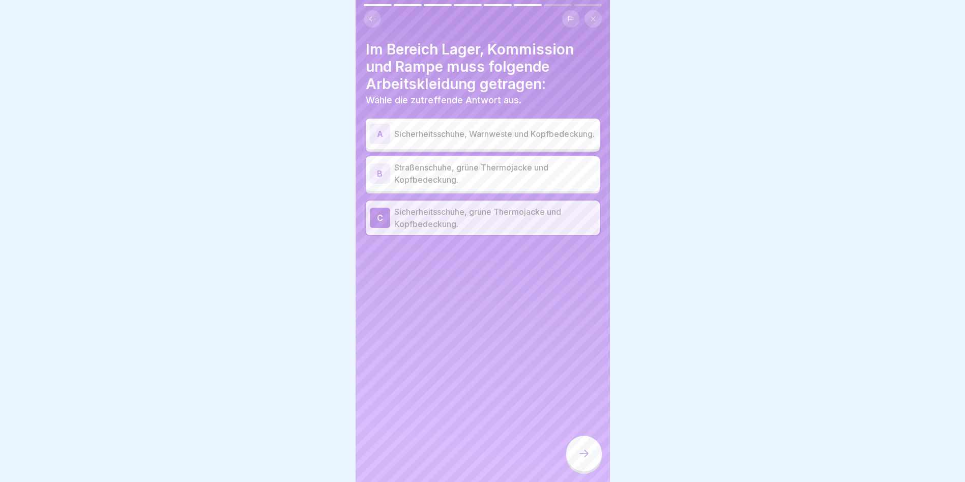
click at [584, 388] on icon at bounding box center [584, 453] width 12 height 12
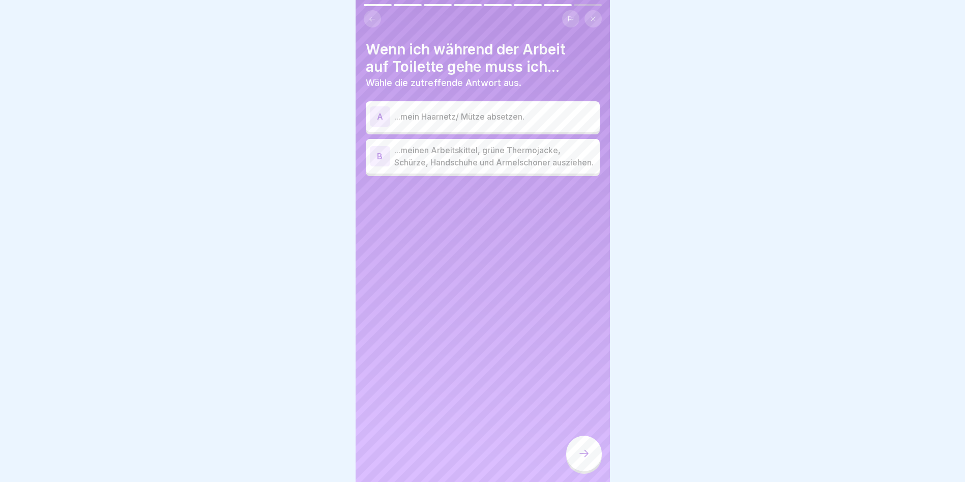
click at [512, 168] on p "...meinen Arbeitskittel, grüne Thermojacke, Schürze, Handschuhe und Ärmelschone…" at bounding box center [494, 156] width 201 height 24
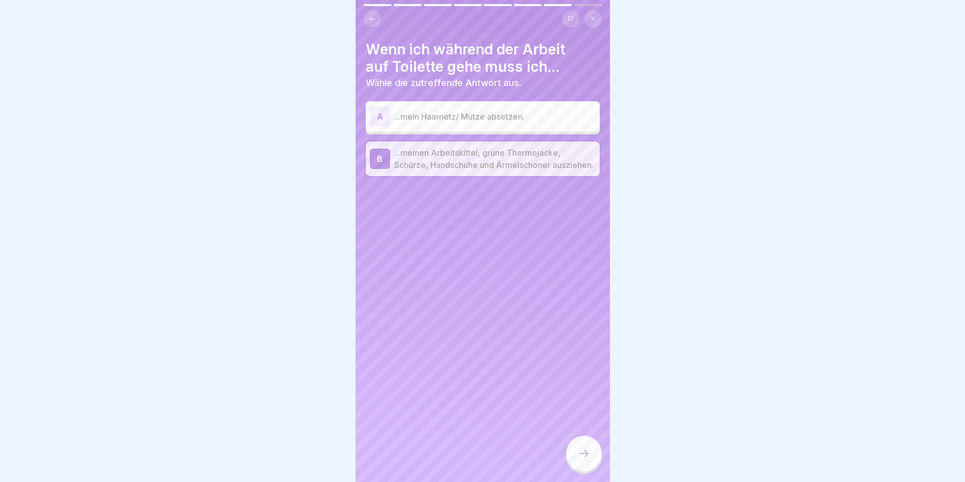
click at [575, 388] on div at bounding box center [584, 453] width 36 height 36
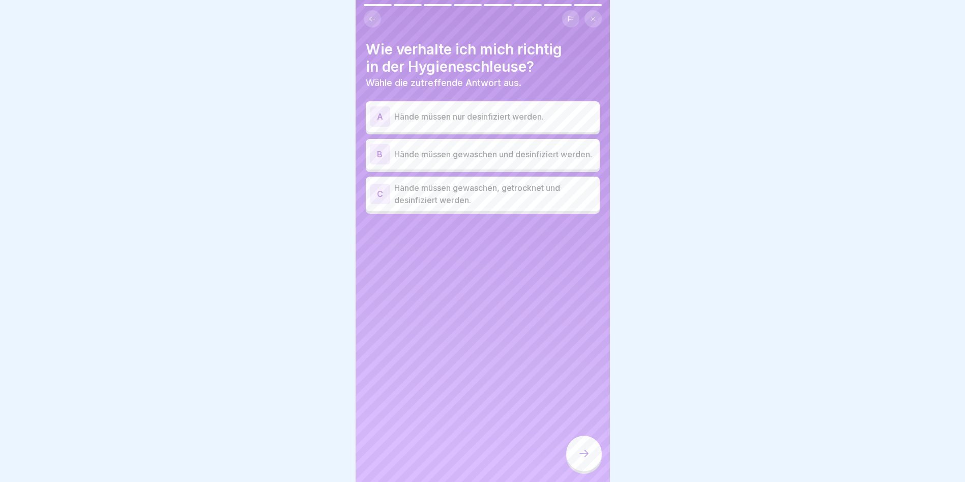
click at [516, 118] on p "Hände müssen nur desinfiziert werden." at bounding box center [494, 116] width 201 height 12
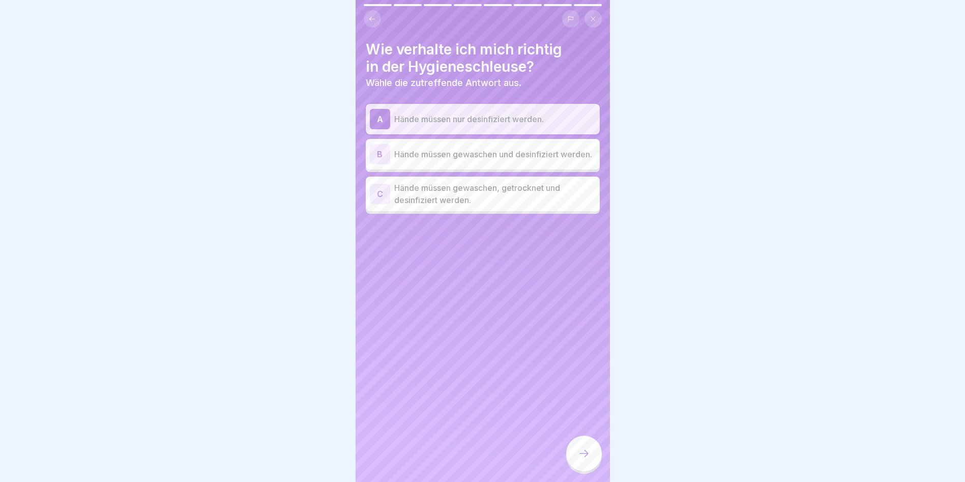
click at [522, 119] on p "Hände müssen nur desinfiziert werden." at bounding box center [494, 119] width 201 height 12
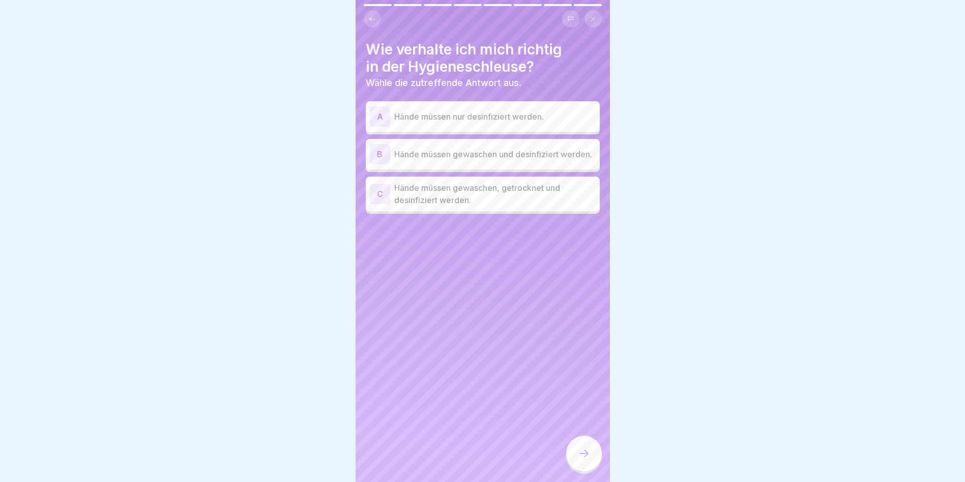
click at [508, 206] on p "Hände müssen gewaschen, getrocknet und desinfiziert werden." at bounding box center [494, 194] width 201 height 24
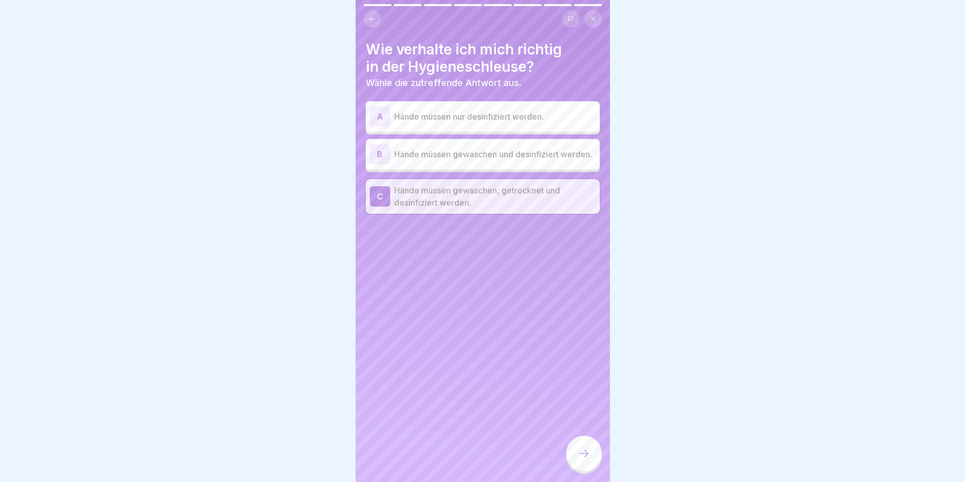
click at [576, 388] on div at bounding box center [584, 453] width 36 height 36
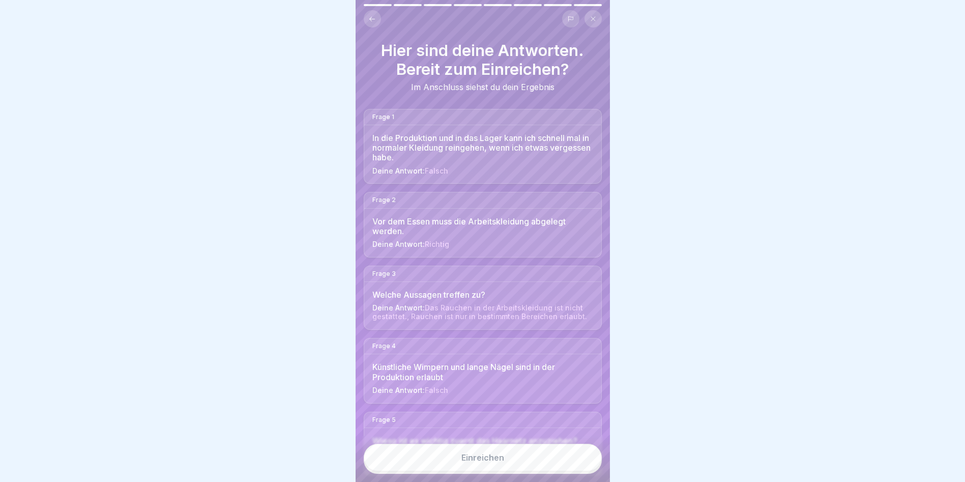
click at [527, 388] on button "Einreichen" at bounding box center [483, 456] width 238 height 27
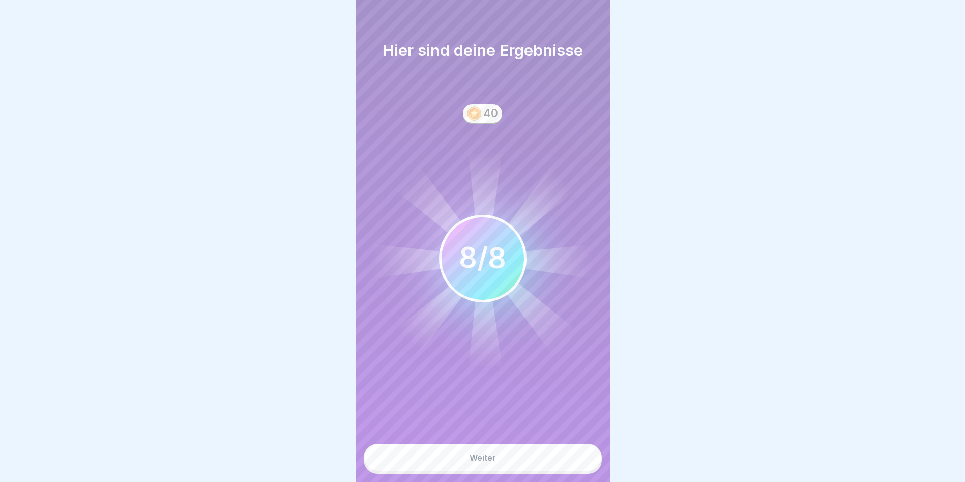
click at [524, 388] on button "Weiter" at bounding box center [483, 456] width 238 height 27
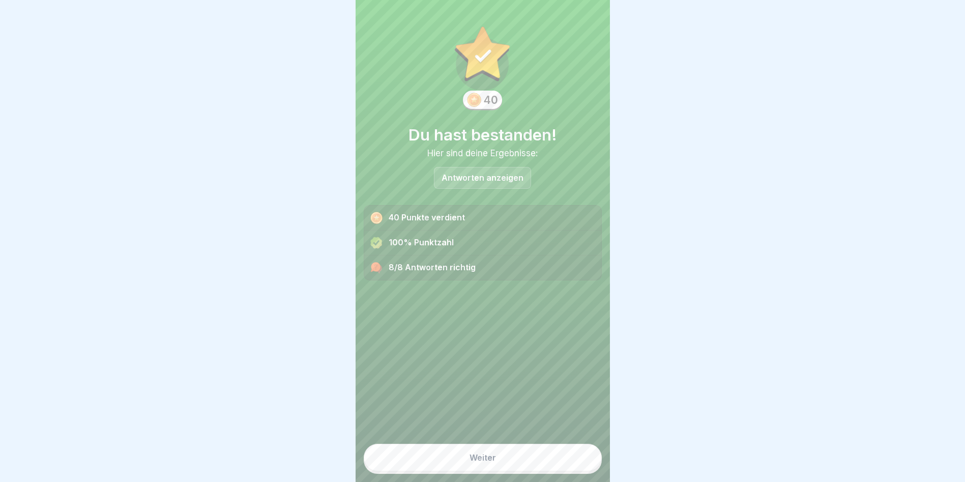
click at [522, 388] on button "Weiter" at bounding box center [483, 456] width 238 height 27
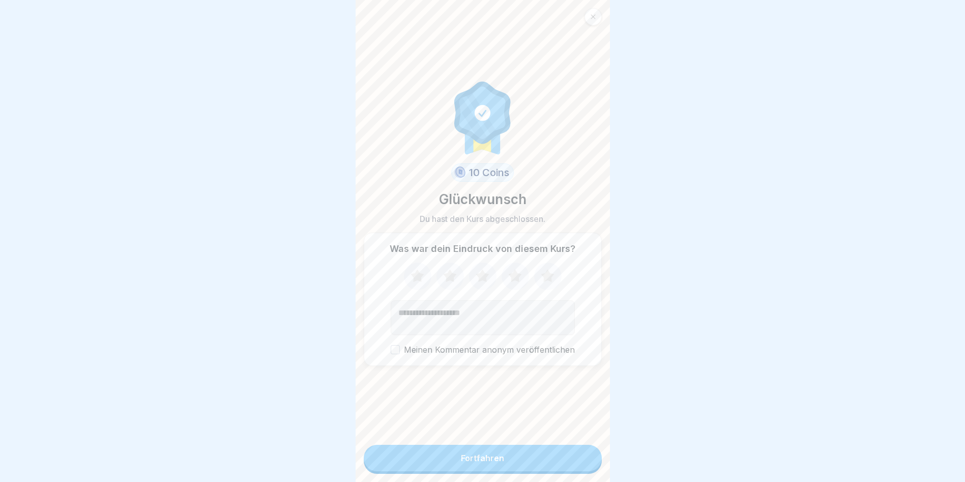
click at [522, 388] on button "Fortfahren" at bounding box center [483, 458] width 238 height 26
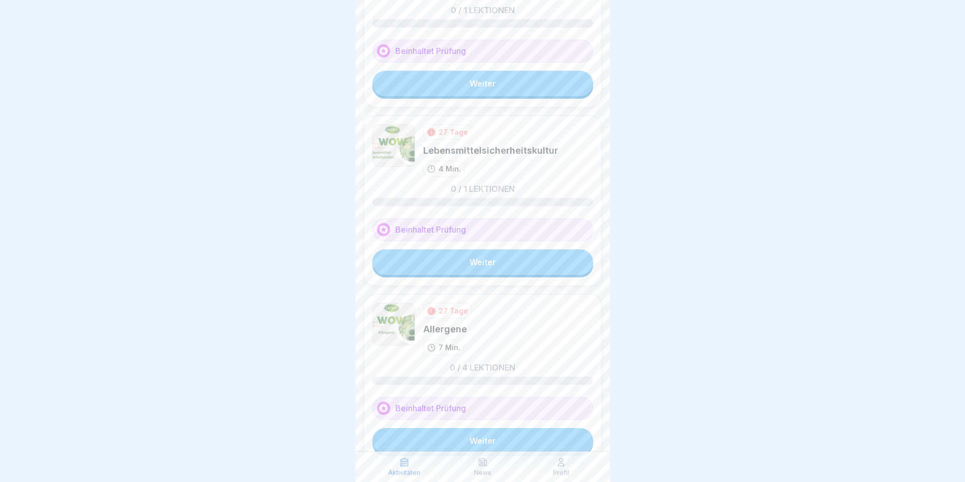
scroll to position [214, 0]
